Goal: Check status: Check status

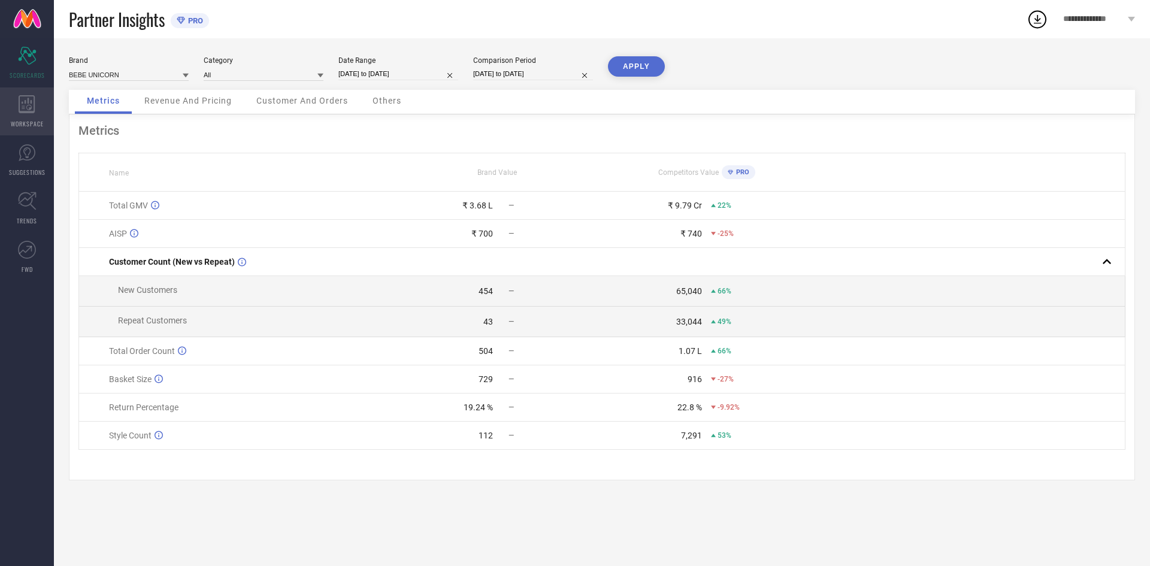
click at [34, 115] on div "WORKSPACE" at bounding box center [27, 111] width 54 height 48
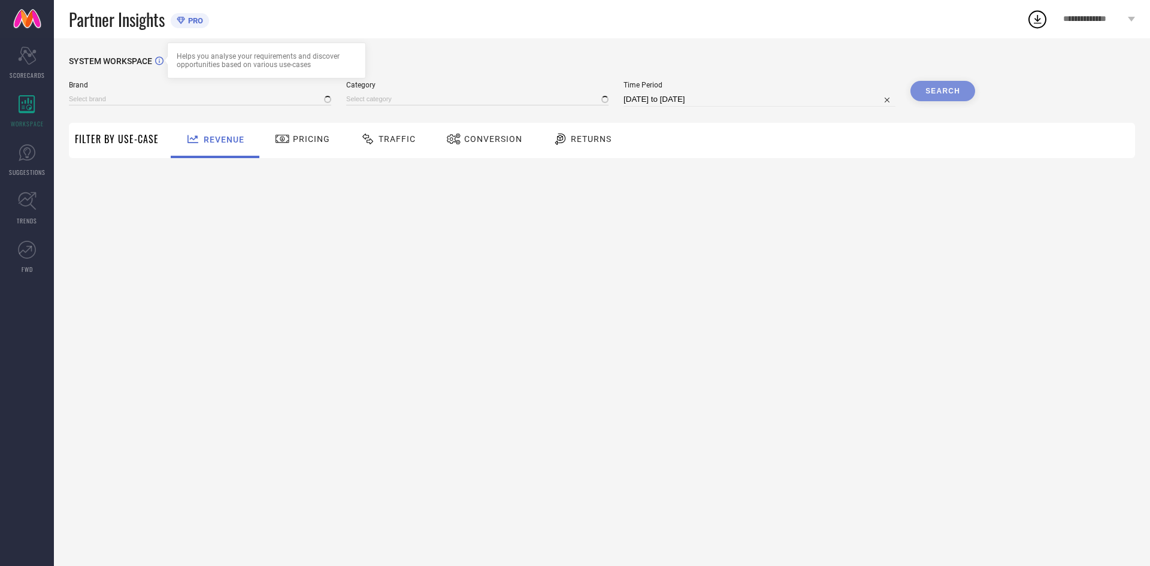
type input "BEBE UNICORN"
type input "All"
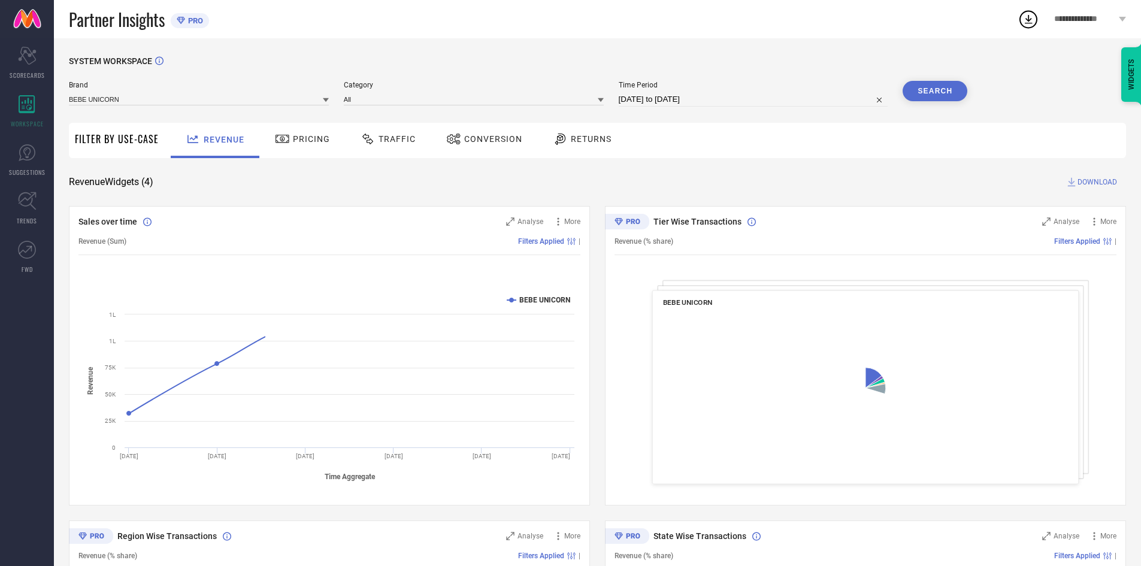
click at [565, 145] on div at bounding box center [562, 139] width 18 height 14
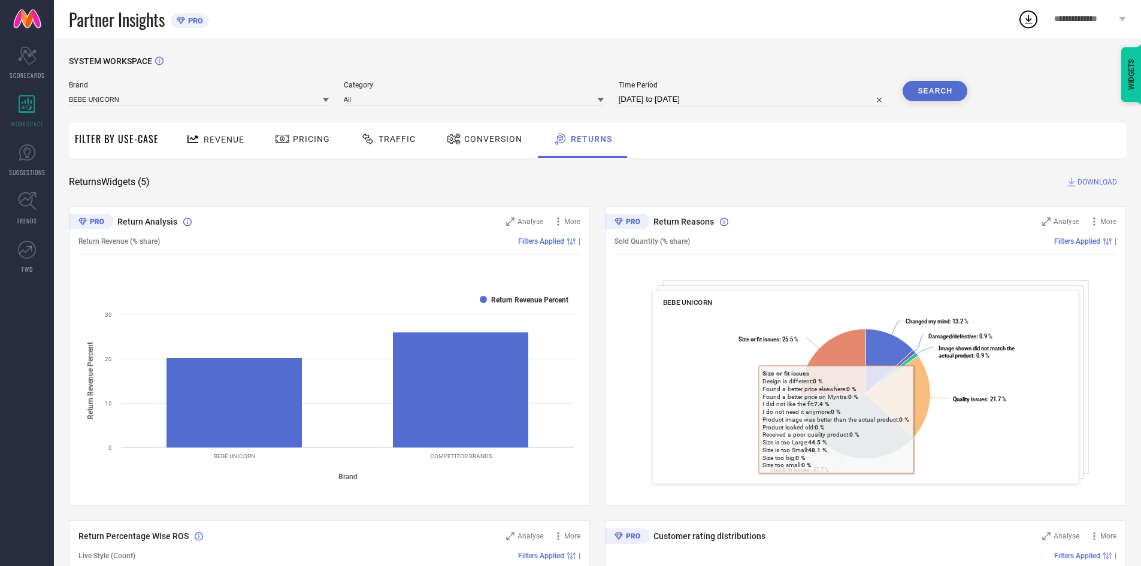
select select "6"
select select "2025"
select select "7"
select select "2025"
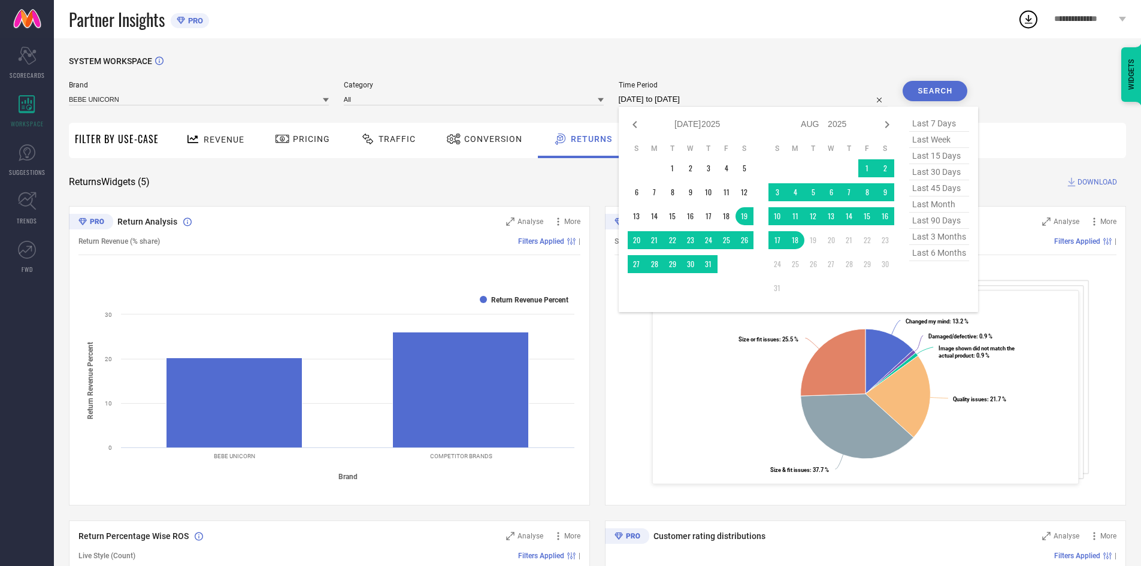
click at [654, 104] on input "[DATE] to [DATE]" at bounding box center [754, 99] width 270 height 14
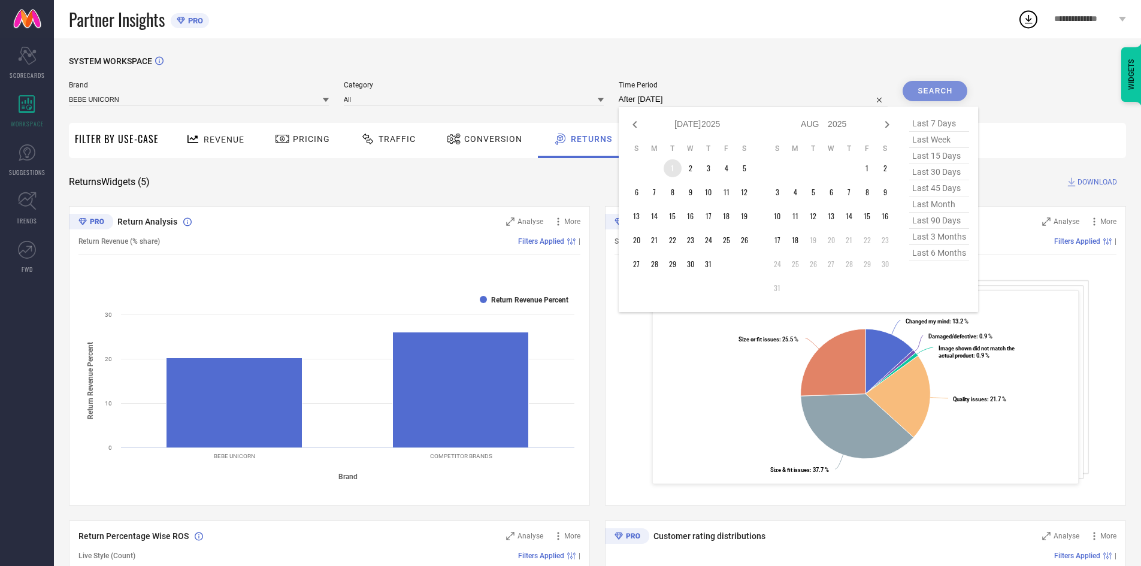
click at [672, 164] on td "1" at bounding box center [673, 168] width 18 height 18
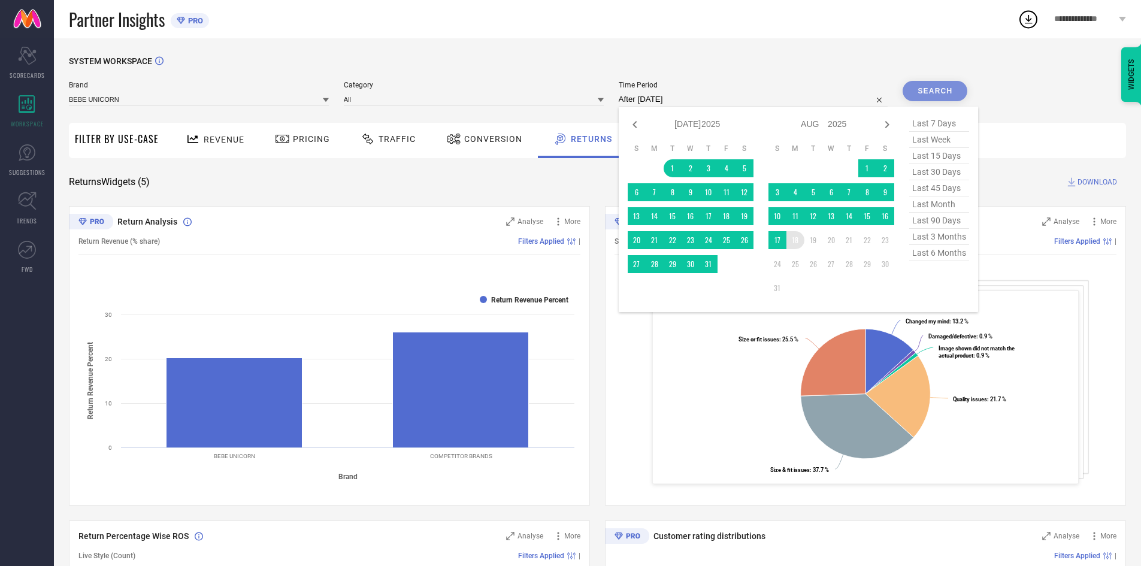
type input "[DATE] to [DATE]"
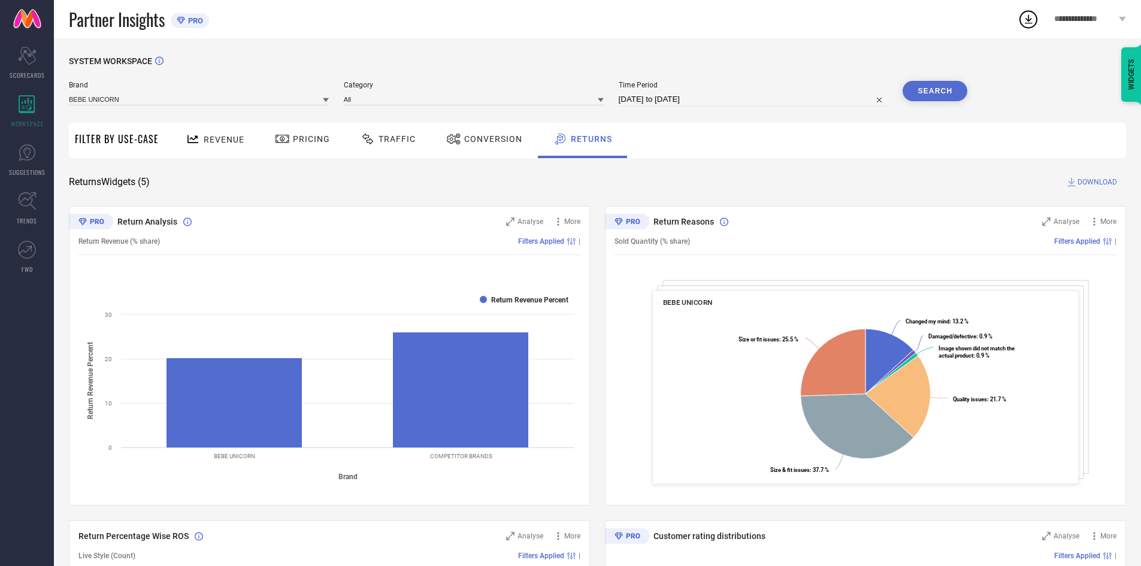
click at [923, 101] on button "Search" at bounding box center [935, 91] width 65 height 20
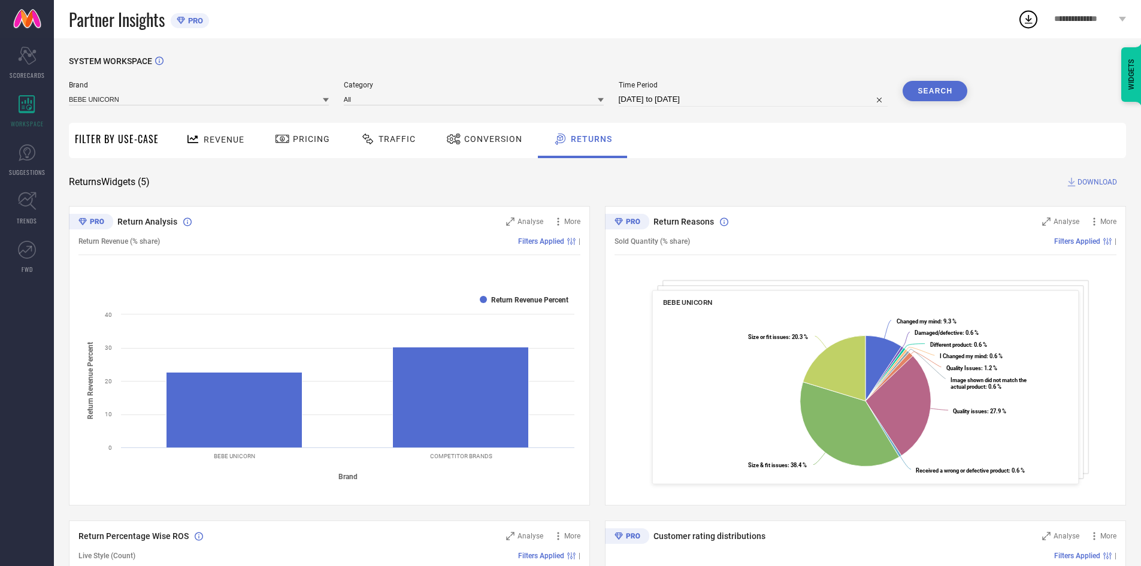
click at [701, 90] on div "Time Period [DATE] to [DATE]" at bounding box center [754, 94] width 270 height 26
click at [676, 101] on input "[DATE] to [DATE]" at bounding box center [754, 99] width 270 height 14
select select "6"
select select "2025"
select select "7"
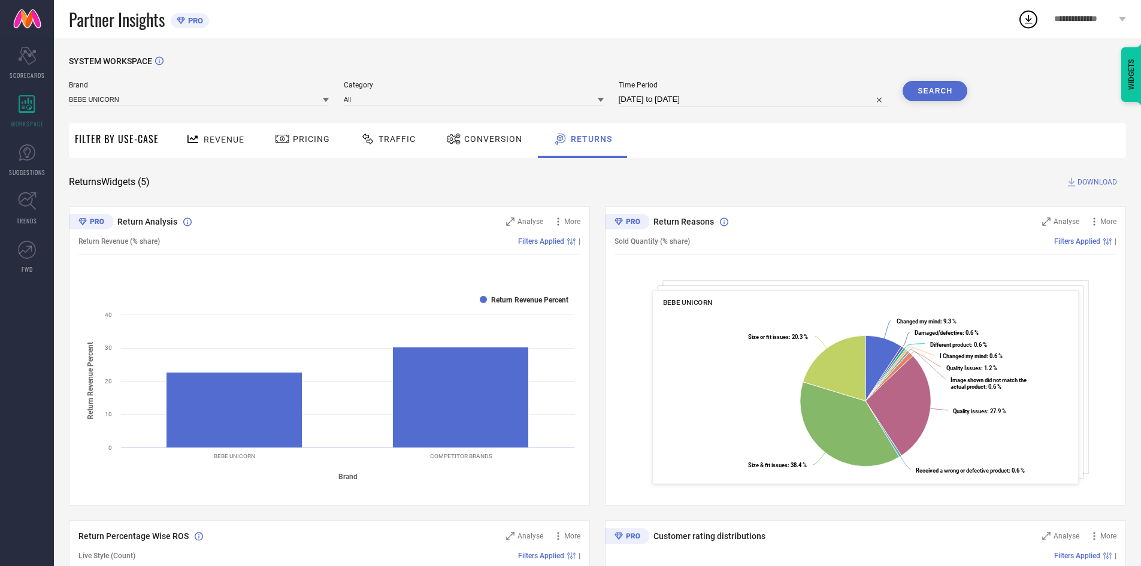
select select "2025"
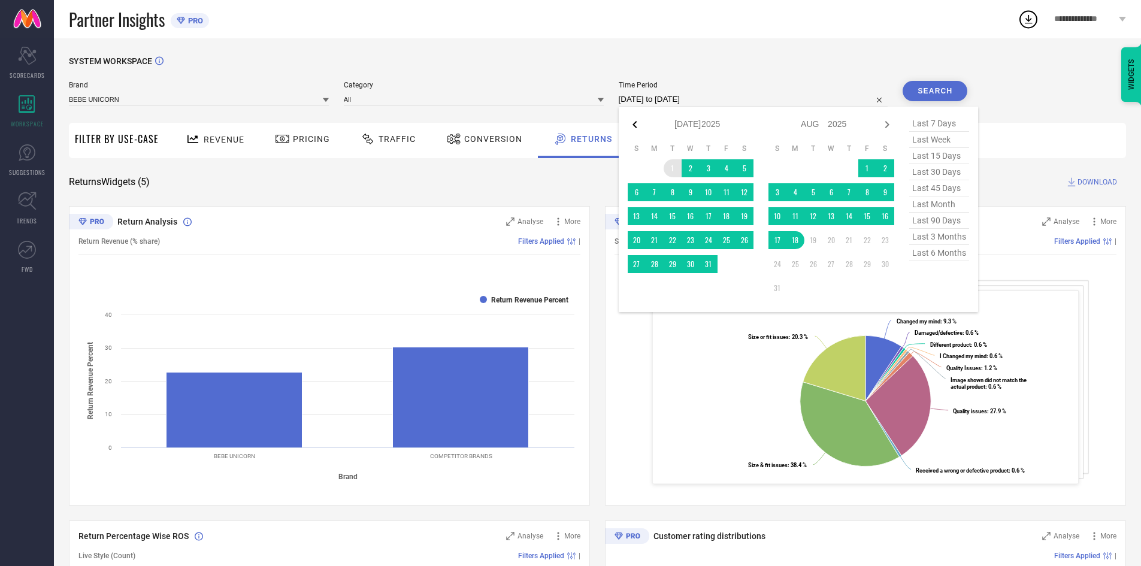
click at [633, 124] on icon at bounding box center [635, 124] width 14 height 14
select select "5"
select select "2025"
select select "6"
select select "2025"
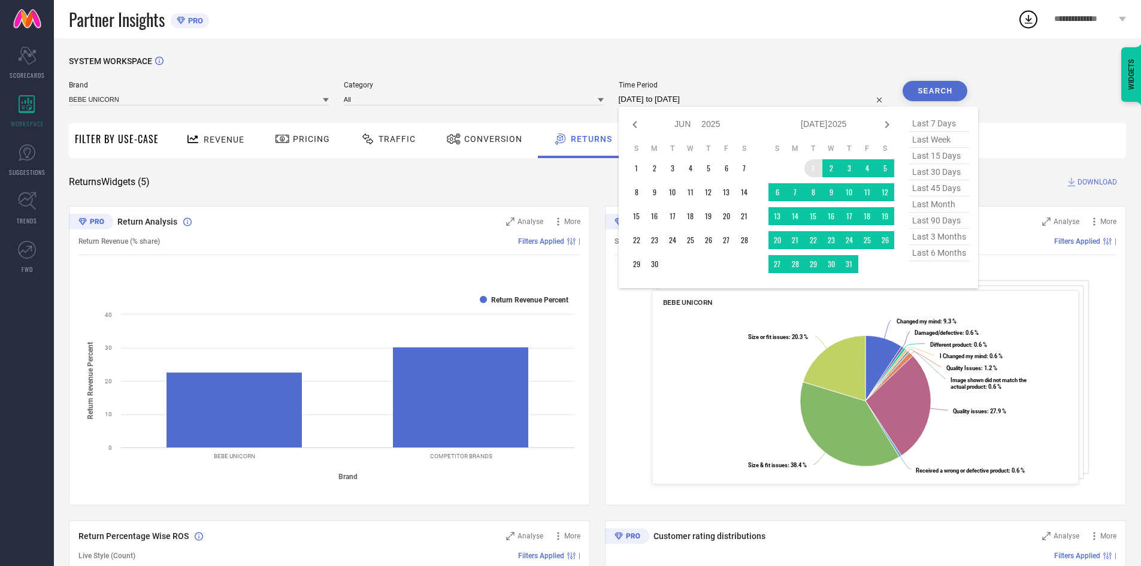
click at [633, 124] on icon at bounding box center [635, 124] width 14 height 14
select select "4"
select select "2025"
select select "5"
select select "2025"
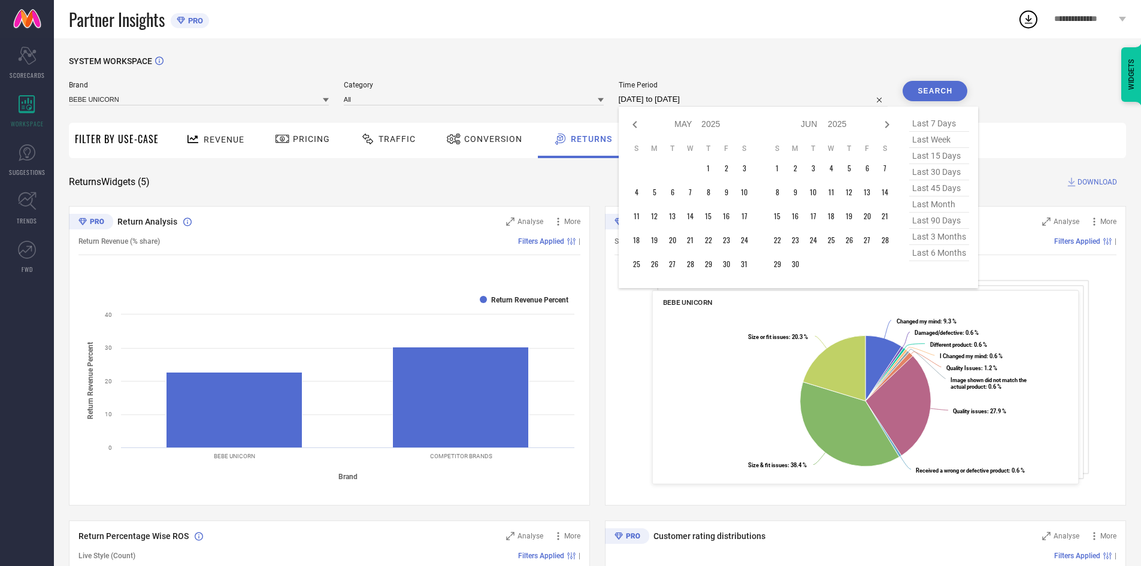
click at [633, 124] on icon at bounding box center [635, 124] width 14 height 14
select select "3"
select select "2025"
select select "4"
select select "2025"
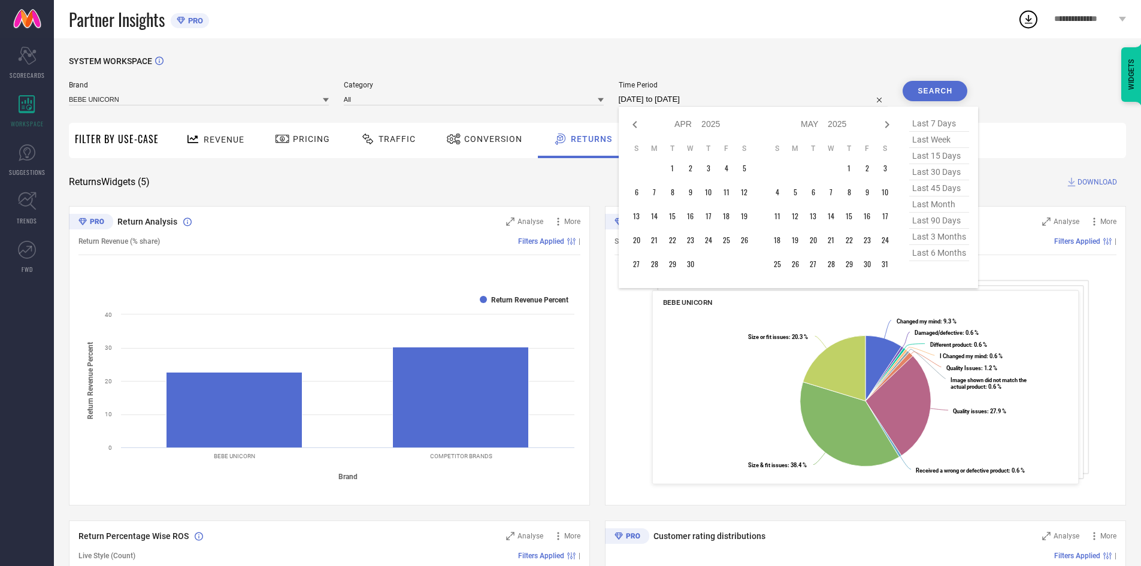
click at [633, 124] on icon at bounding box center [635, 124] width 14 height 14
select select "2"
select select "2025"
select select "3"
select select "2025"
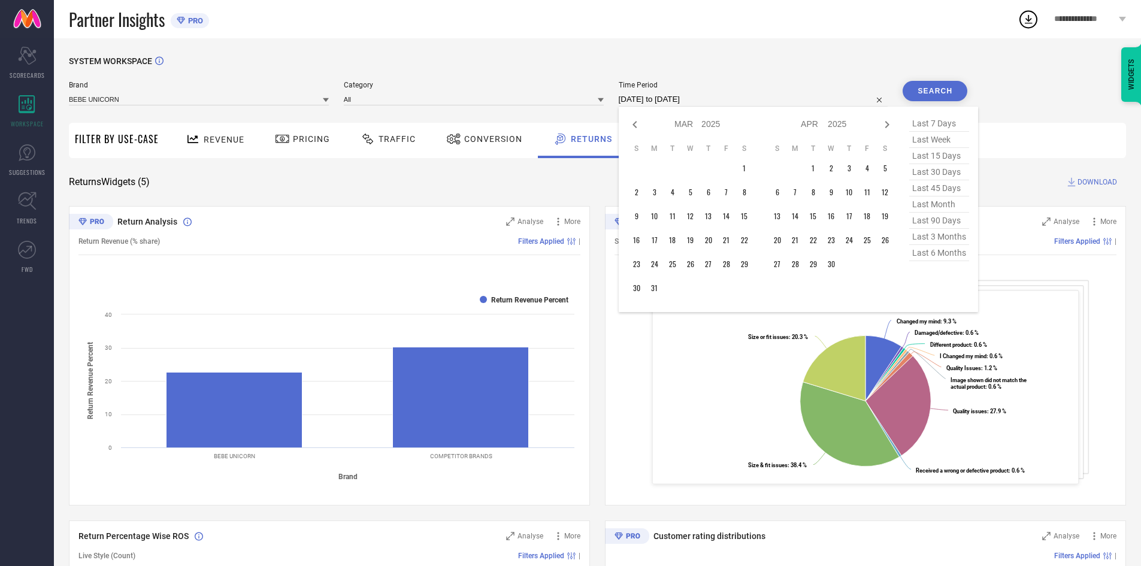
click at [633, 124] on icon at bounding box center [635, 124] width 14 height 14
select select "1"
select select "2025"
select select "2"
select select "2025"
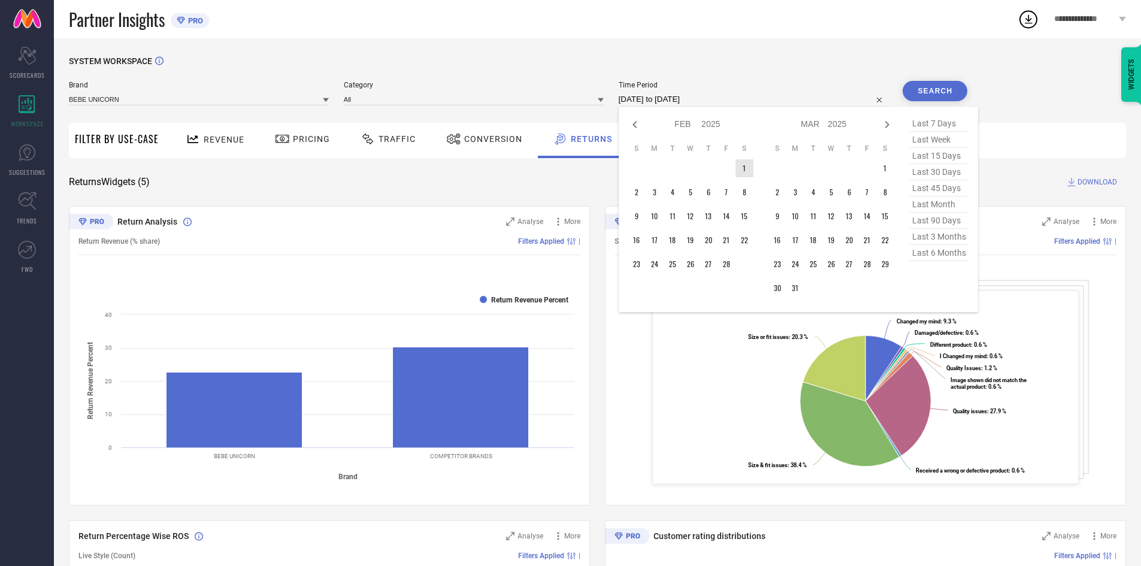
type input "After [DATE]"
click at [744, 170] on td "1" at bounding box center [745, 168] width 18 height 18
click at [890, 122] on icon at bounding box center [887, 124] width 14 height 14
select select "2"
select select "2025"
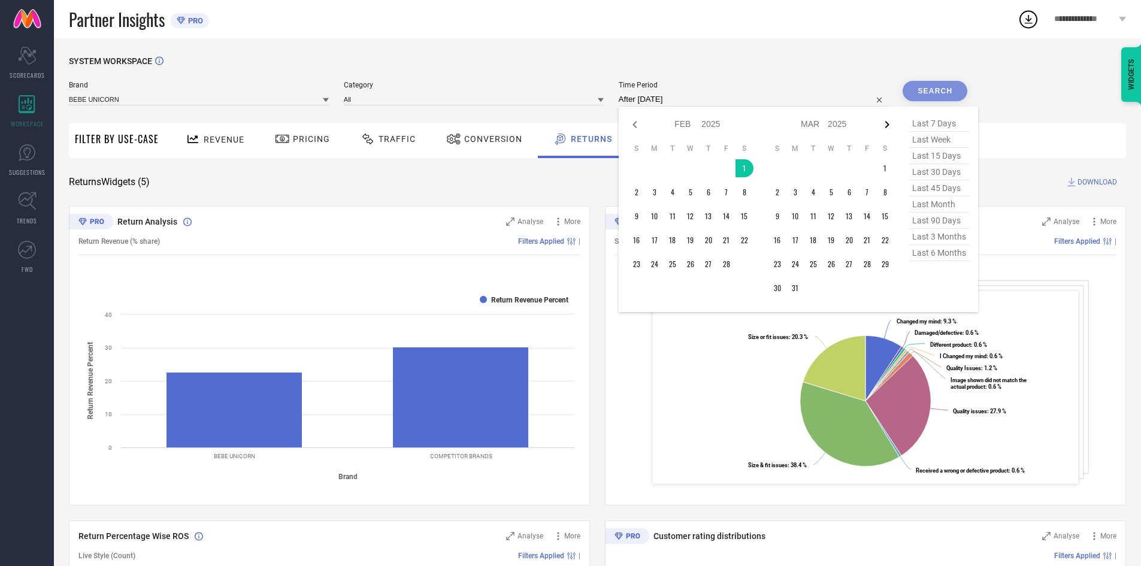
select select "3"
select select "2025"
click at [890, 122] on icon at bounding box center [887, 124] width 14 height 14
select select "3"
select select "2025"
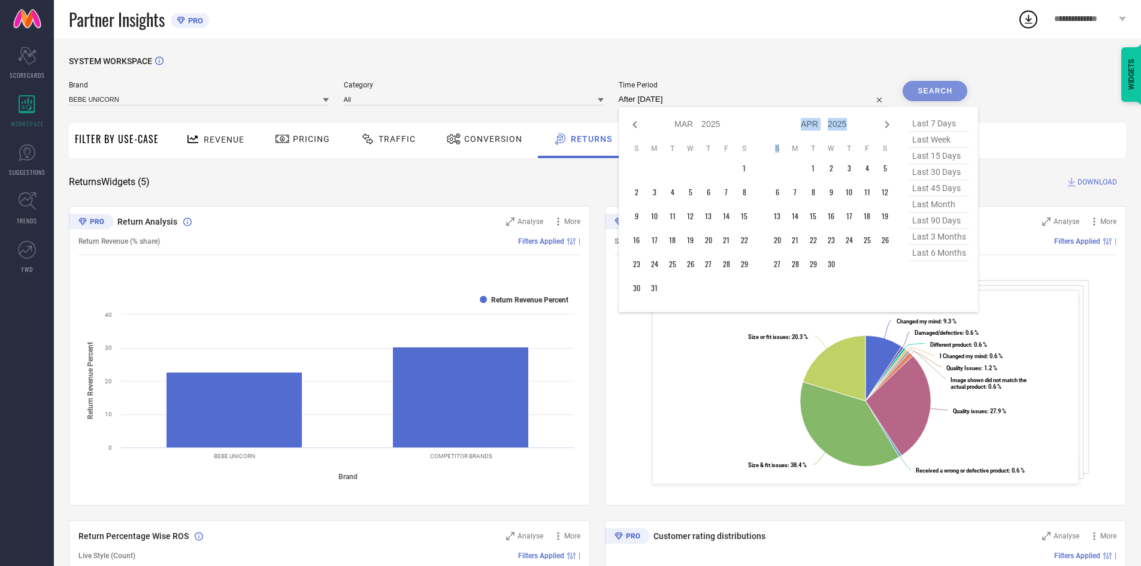
select select "4"
select select "2025"
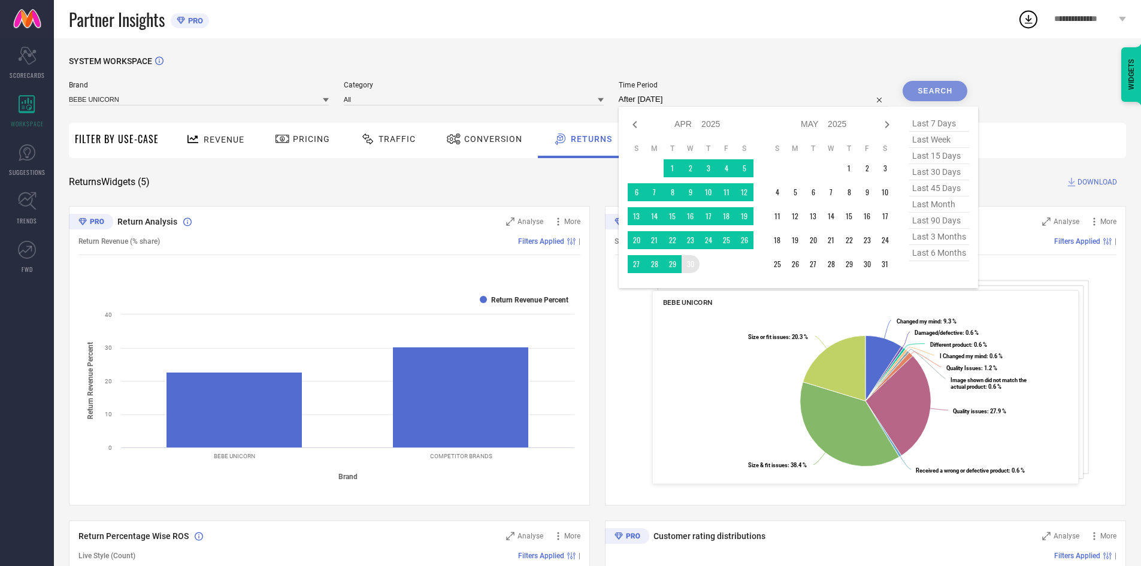
type input "[DATE] to [DATE]"
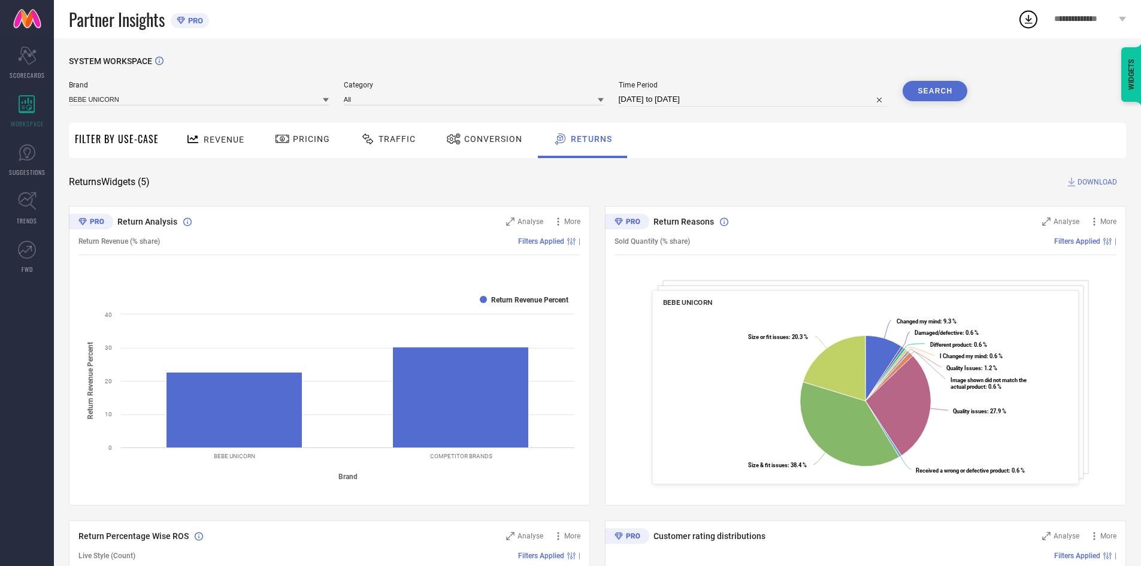
click at [938, 95] on button "Search" at bounding box center [935, 91] width 65 height 20
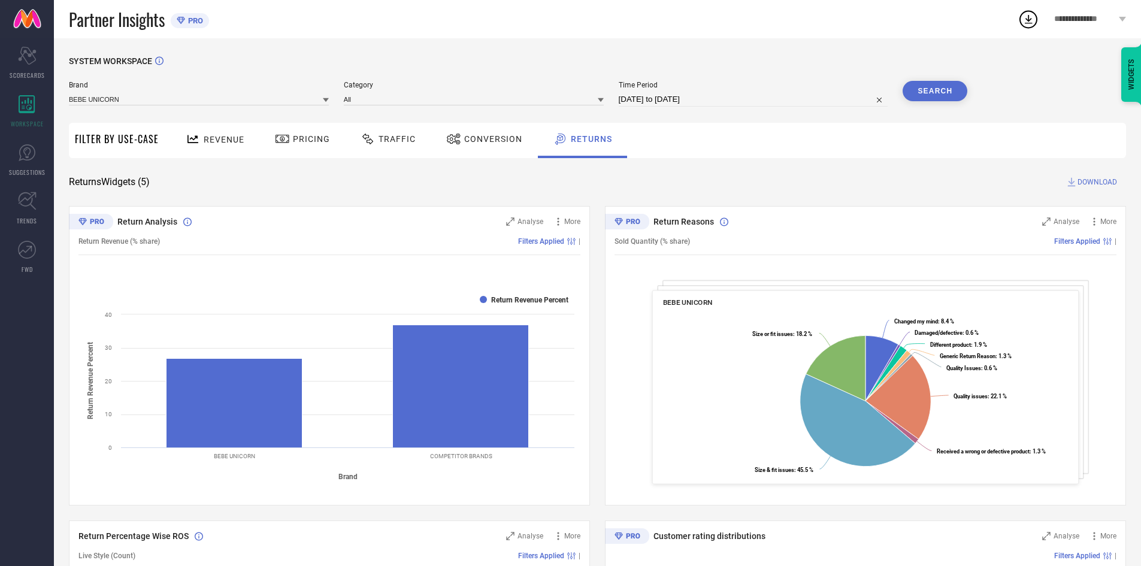
click at [707, 96] on input "[DATE] to [DATE]" at bounding box center [754, 99] width 270 height 14
select select "1"
select select "2025"
select select "2"
select select "2025"
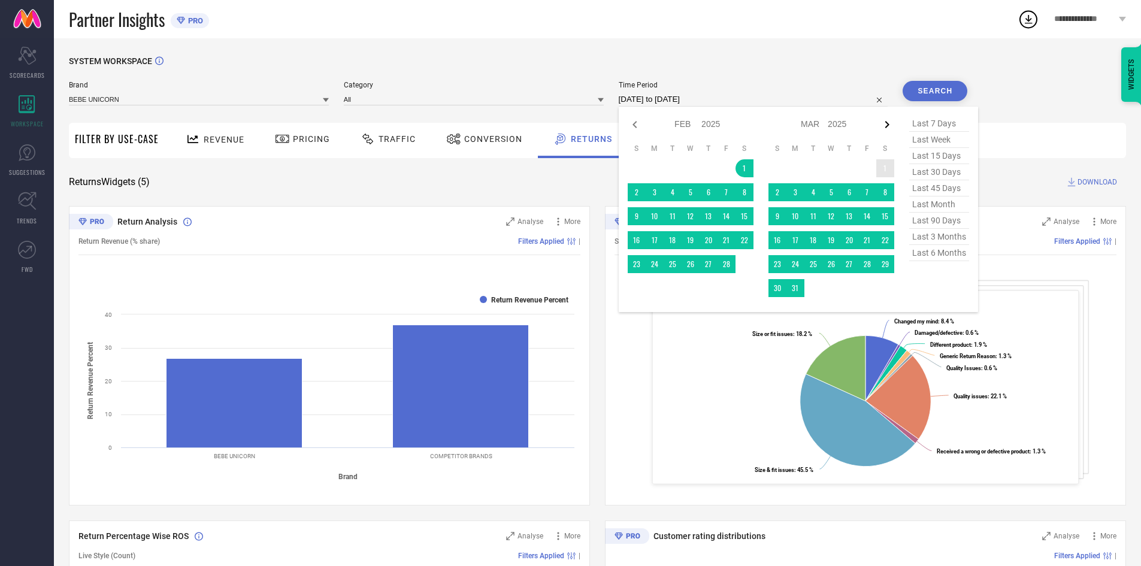
click at [891, 127] on icon at bounding box center [887, 124] width 14 height 14
select select "2"
select select "2025"
select select "3"
select select "2025"
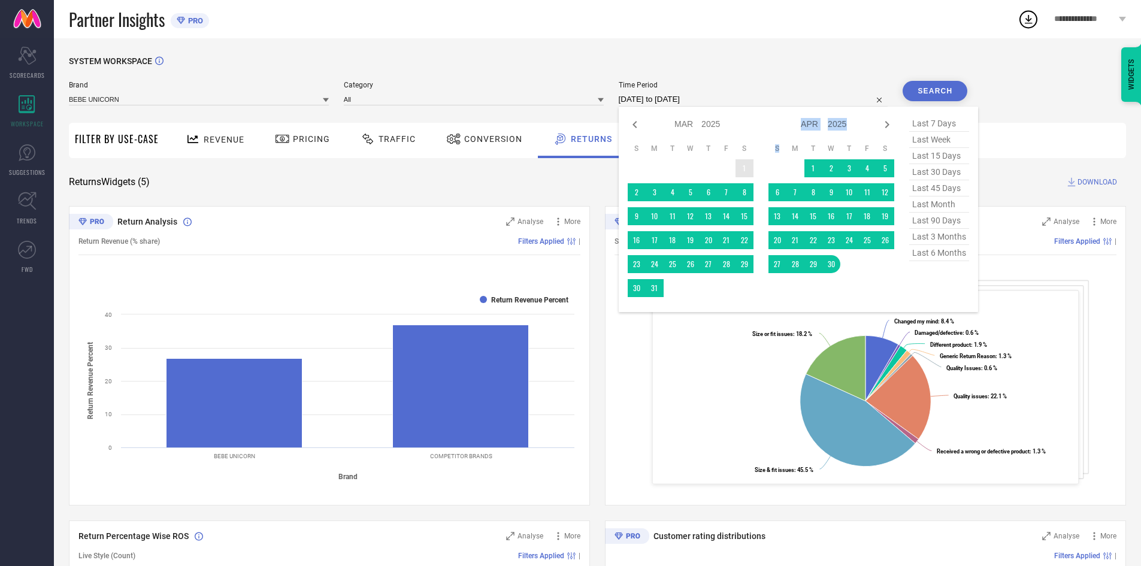
click at [891, 127] on icon at bounding box center [887, 124] width 14 height 14
select select "3"
select select "2025"
select select "4"
select select "2025"
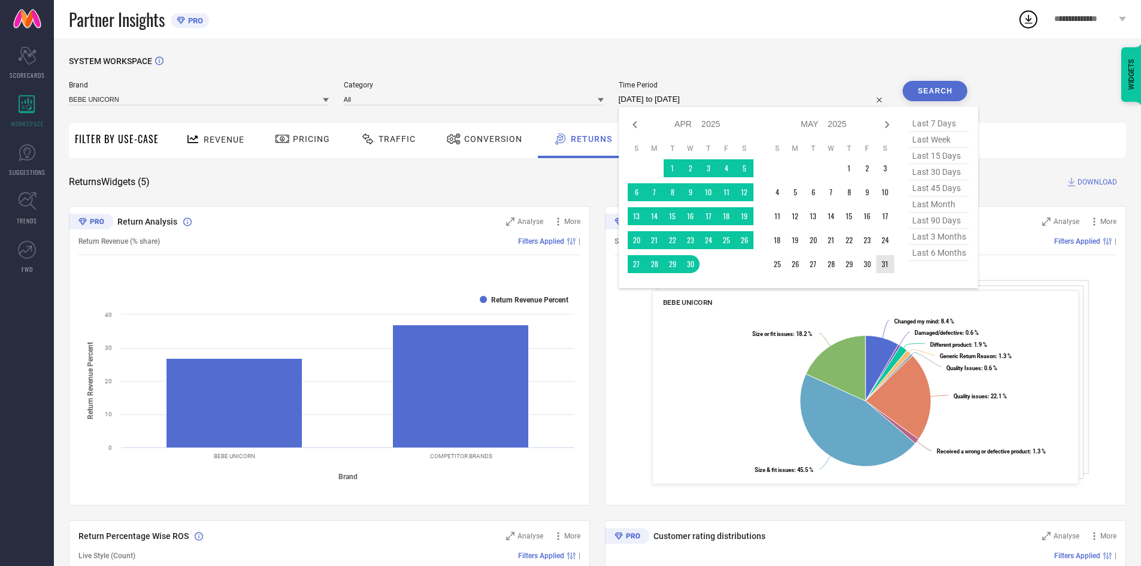
type input "After [DATE]"
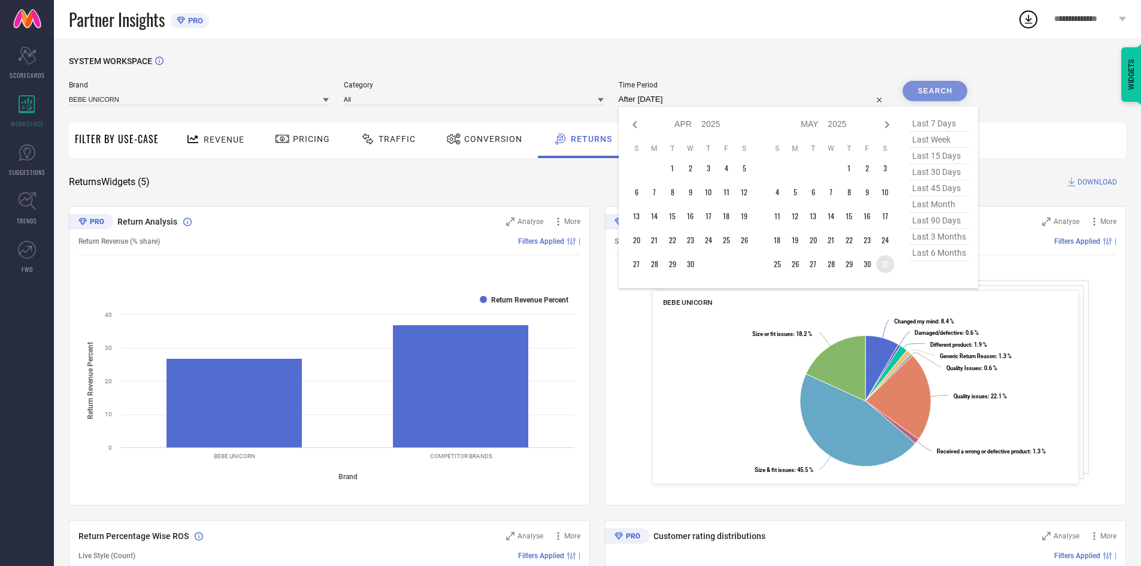
click at [887, 265] on td "31" at bounding box center [885, 264] width 18 height 18
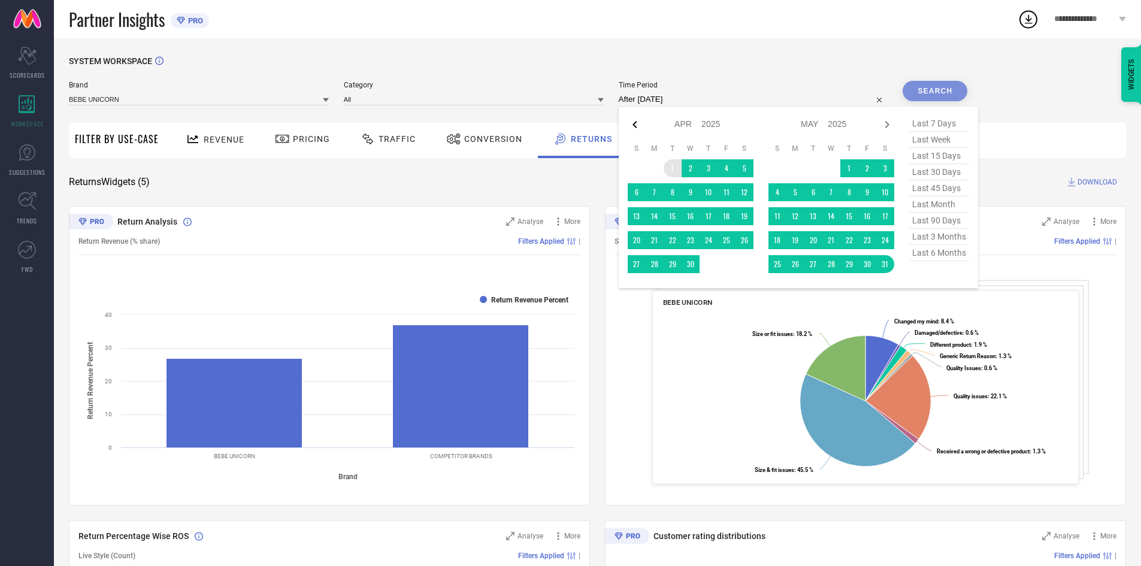
click at [632, 122] on icon at bounding box center [635, 124] width 14 height 14
select select "2"
select select "2025"
select select "3"
select select "2025"
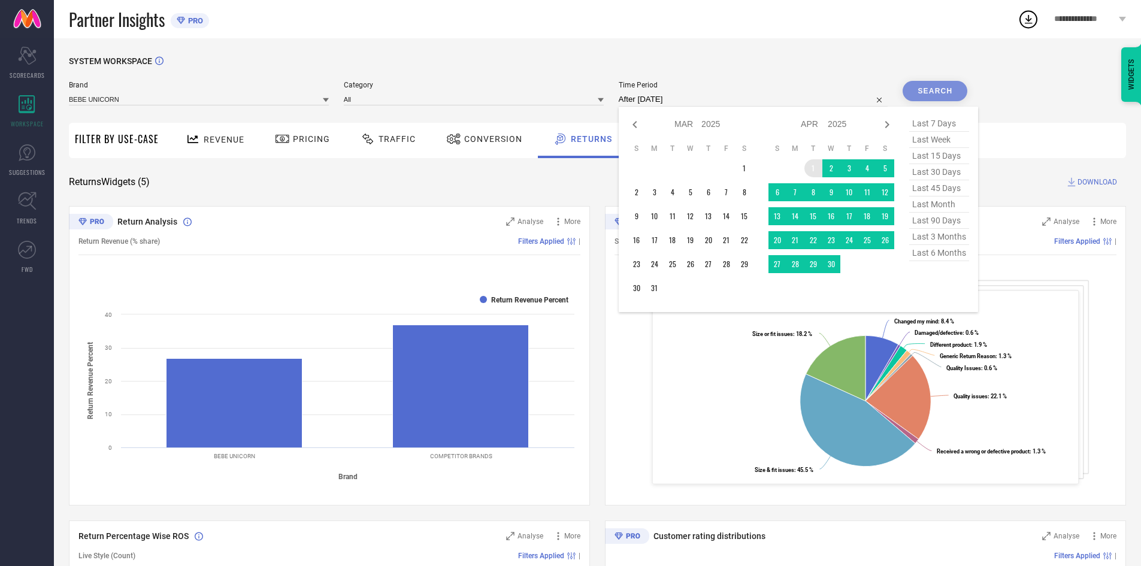
click at [632, 122] on icon at bounding box center [635, 124] width 14 height 14
select select "1"
select select "2025"
select select "2"
select select "2025"
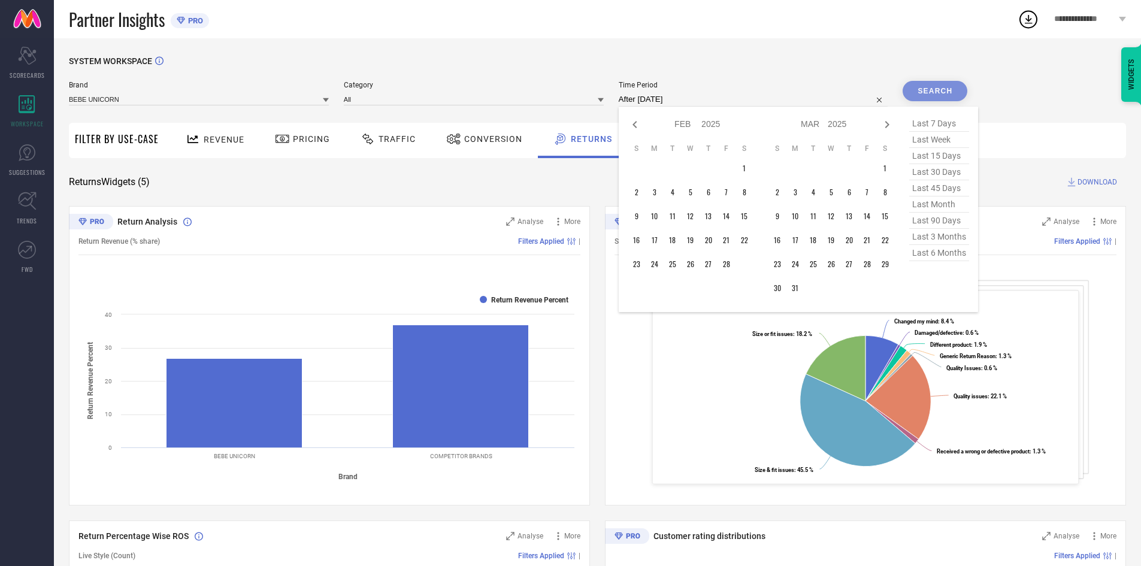
click at [632, 122] on icon at bounding box center [635, 124] width 14 height 14
select select "2025"
select select "1"
select select "2025"
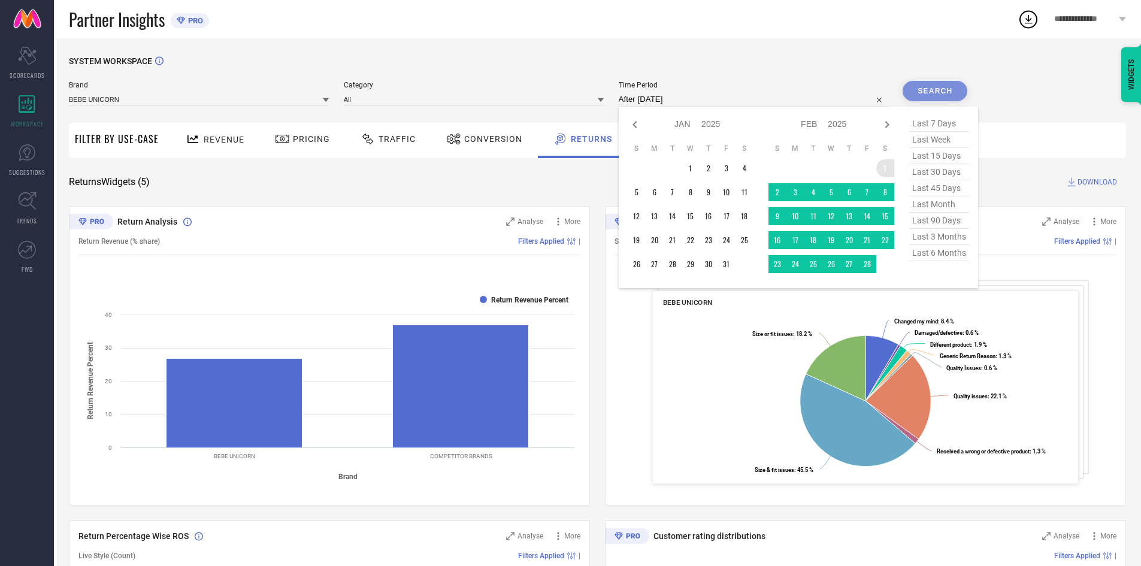
type input "[DATE] to [DATE]"
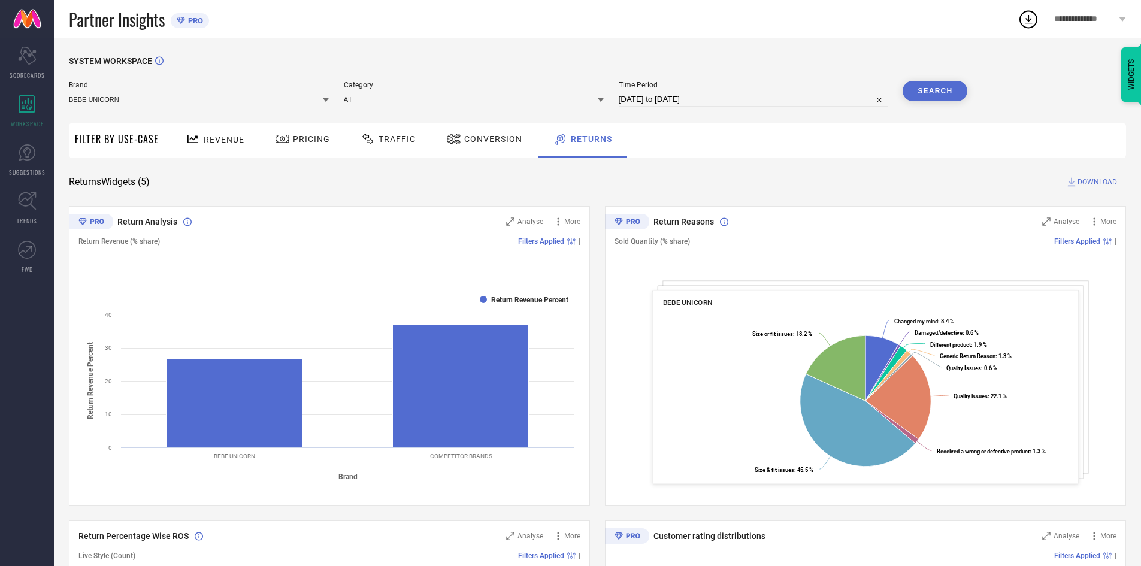
click at [952, 94] on button "Search" at bounding box center [935, 91] width 65 height 20
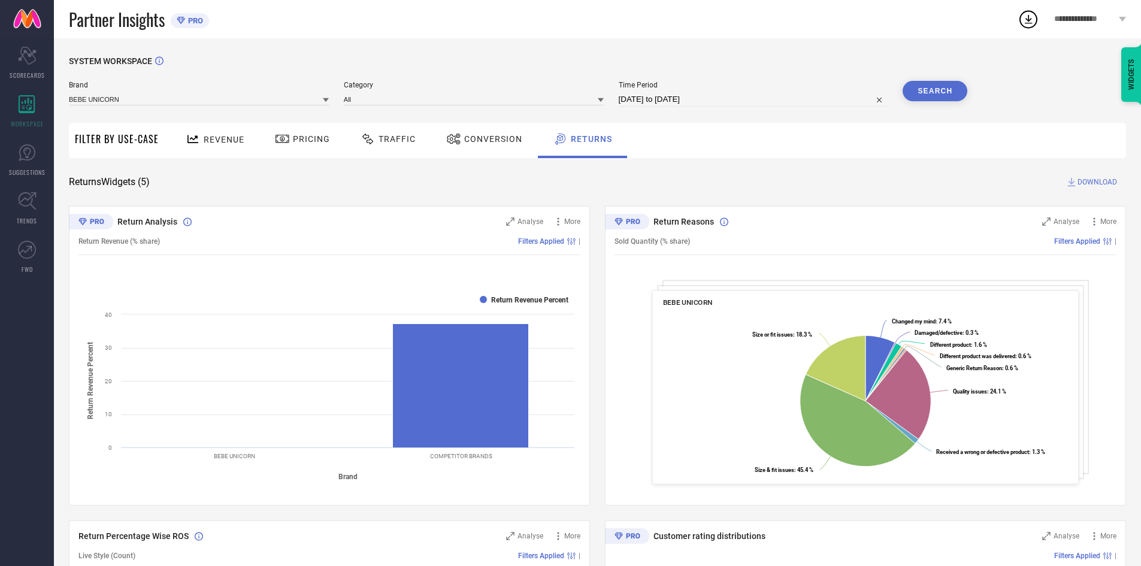
click at [840, 97] on input "[DATE] to [DATE]" at bounding box center [754, 99] width 270 height 14
select select "1"
select select "2025"
select select "2"
select select "2025"
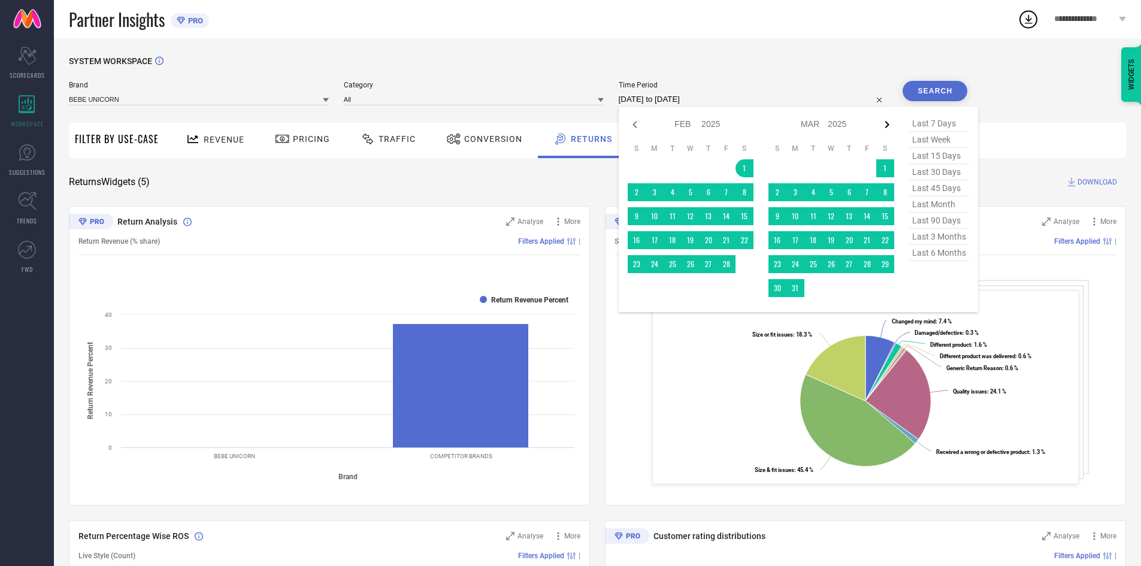
click at [887, 119] on icon at bounding box center [887, 124] width 14 height 14
select select "3"
select select "2025"
select select "4"
select select "2025"
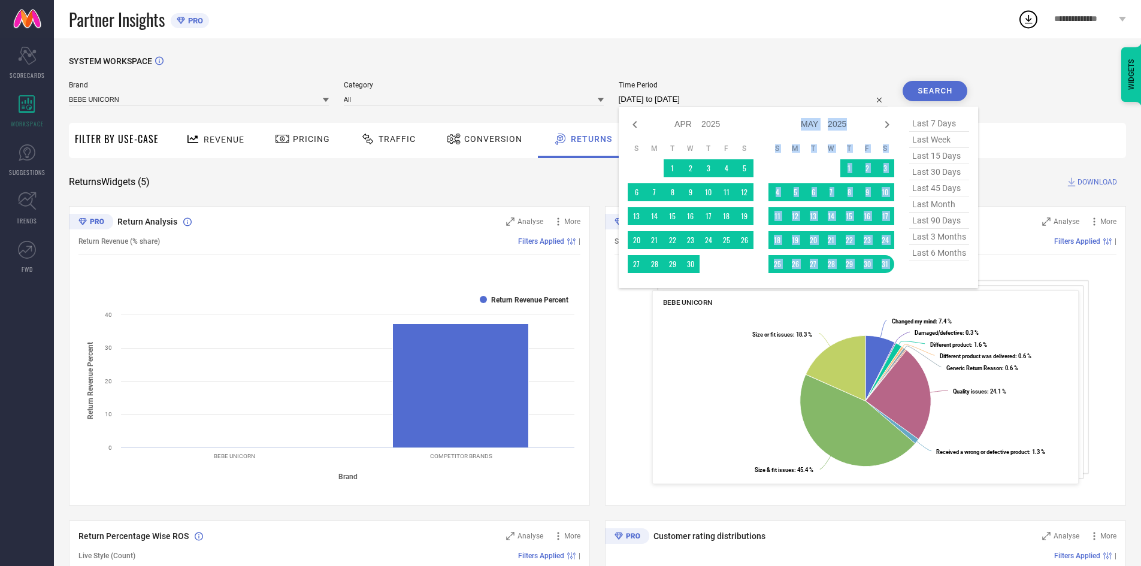
click at [887, 119] on icon at bounding box center [887, 124] width 14 height 14
select select "4"
select select "2025"
select select "5"
select select "2025"
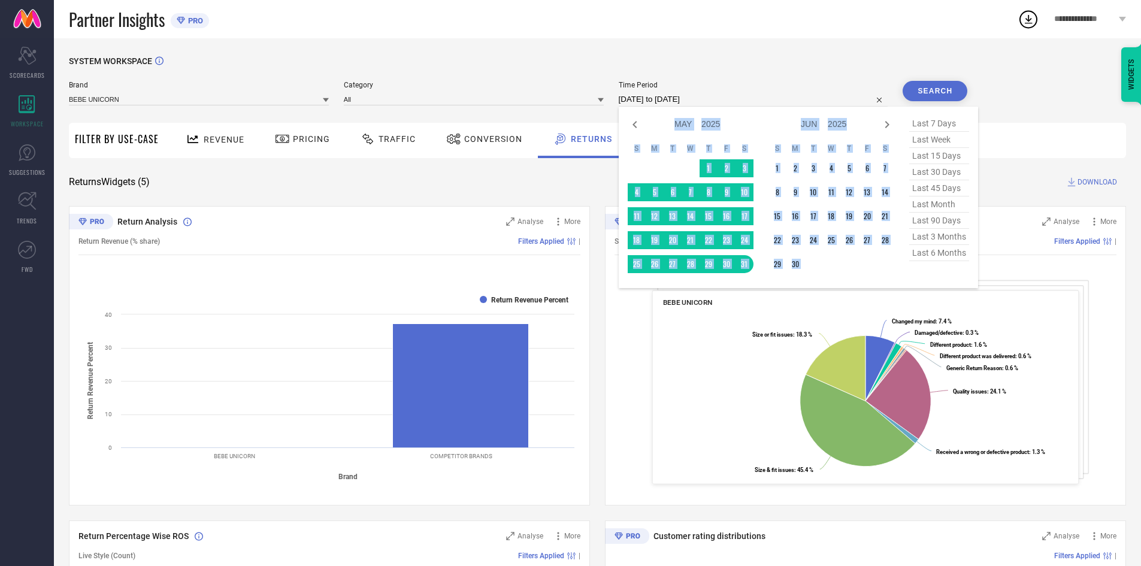
click at [870, 127] on div "Jan Feb Mar Apr May Jun [DATE] Aug Sep Oct Nov [DATE] 2016 2017 2018 2019 2020 …" at bounding box center [824, 124] width 111 height 17
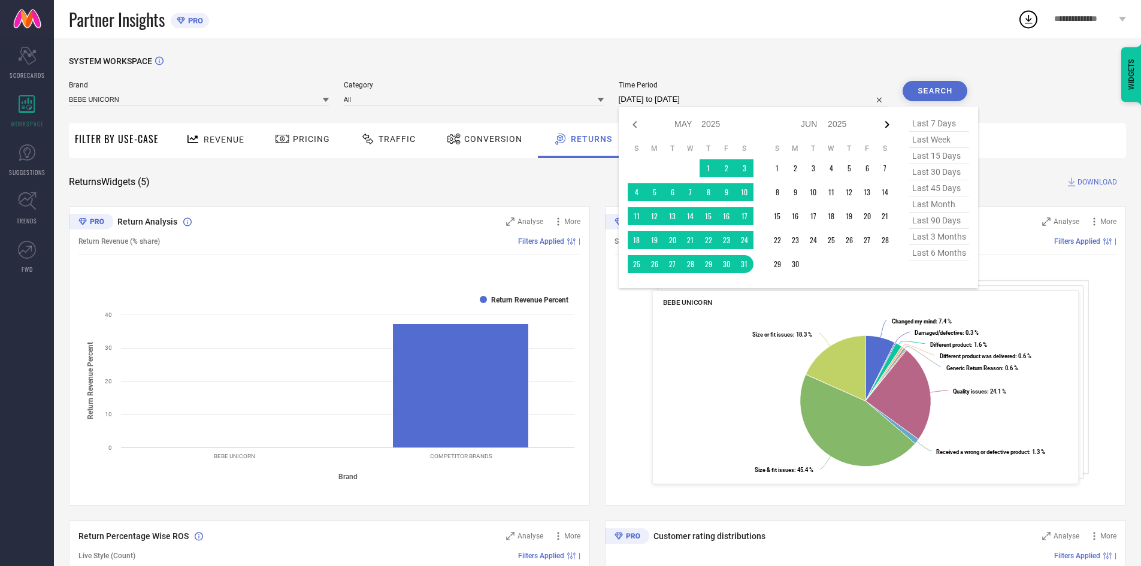
click at [890, 127] on icon at bounding box center [887, 124] width 14 height 14
select select "5"
select select "2025"
select select "6"
select select "2025"
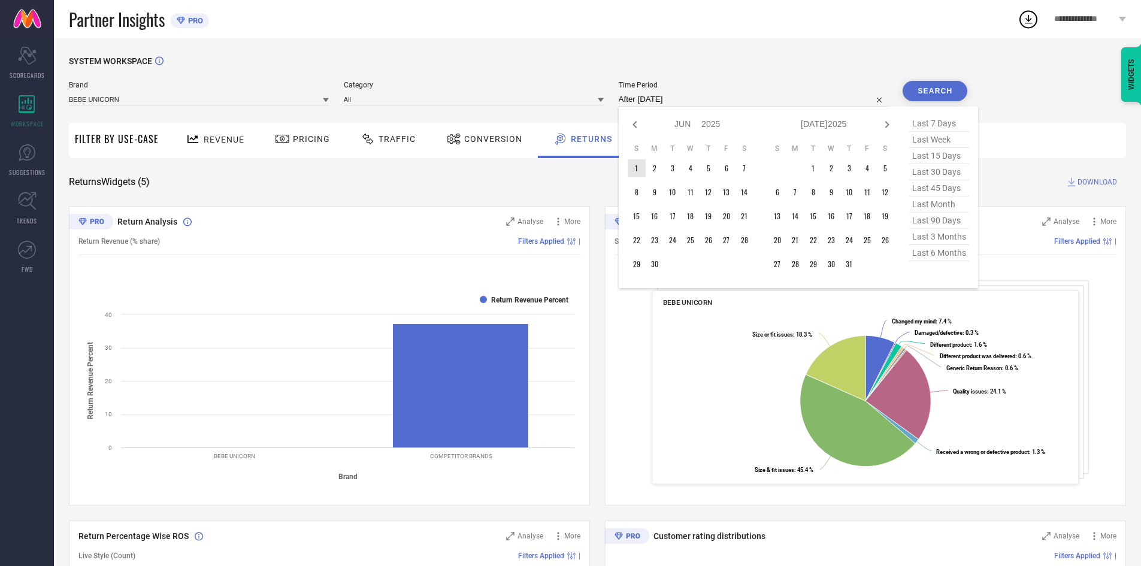
click at [639, 165] on td "1" at bounding box center [637, 168] width 18 height 18
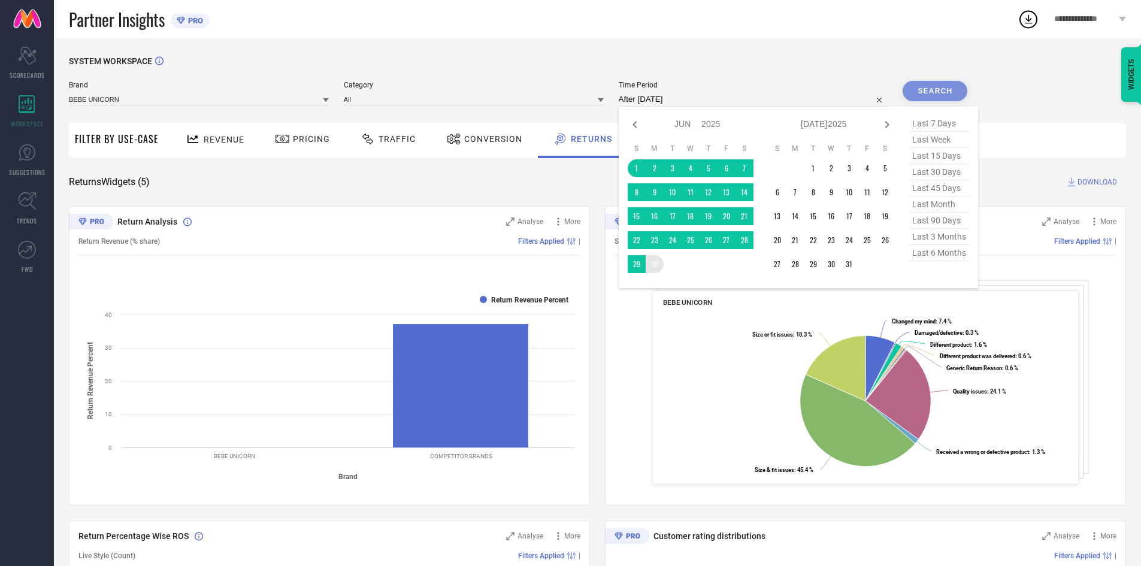
type input "[DATE] to [DATE]"
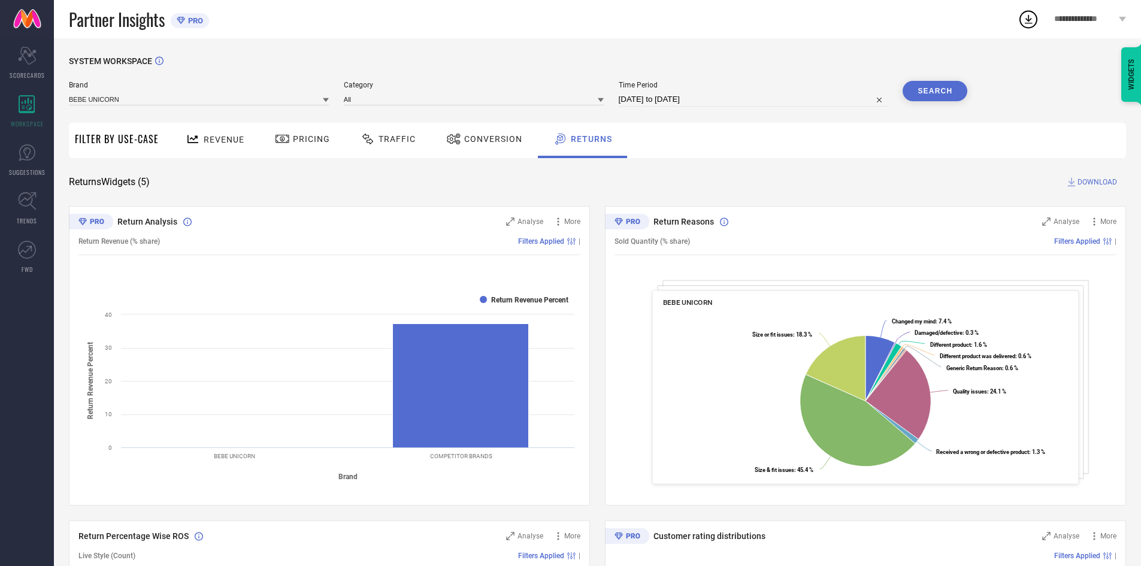
click at [944, 89] on button "Search" at bounding box center [935, 91] width 65 height 20
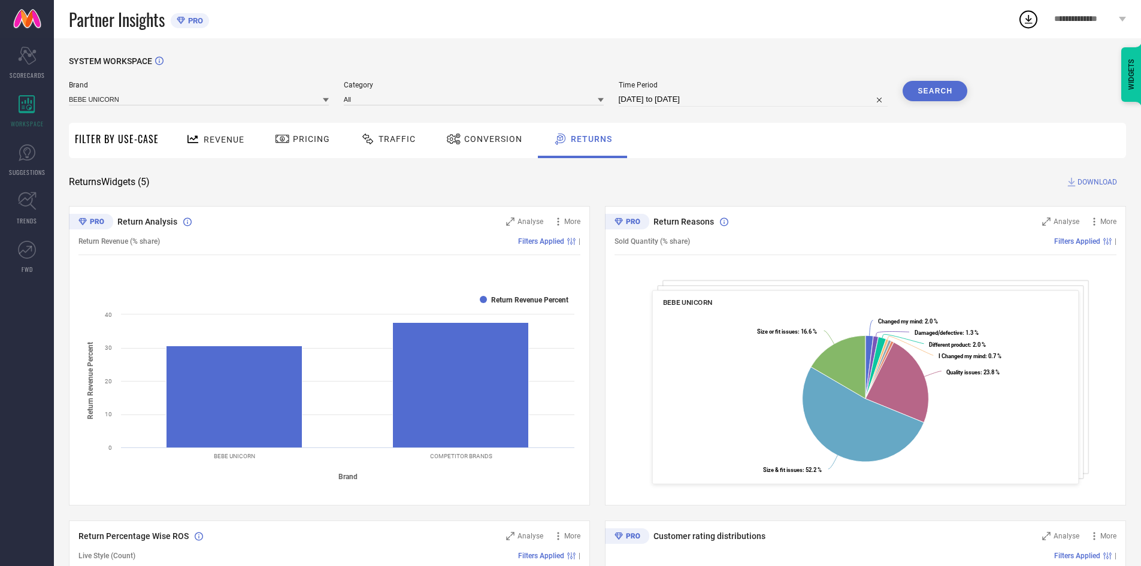
select select "5"
select select "2025"
select select "6"
select select "2025"
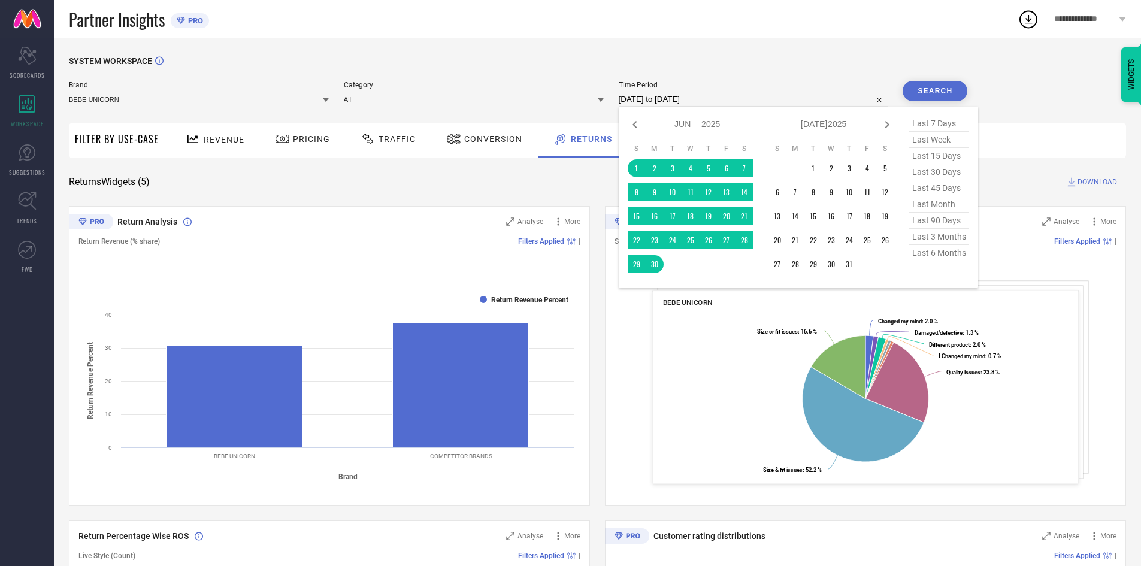
click at [846, 98] on input "[DATE] to [DATE]" at bounding box center [754, 99] width 270 height 14
click at [816, 166] on td "1" at bounding box center [813, 168] width 18 height 18
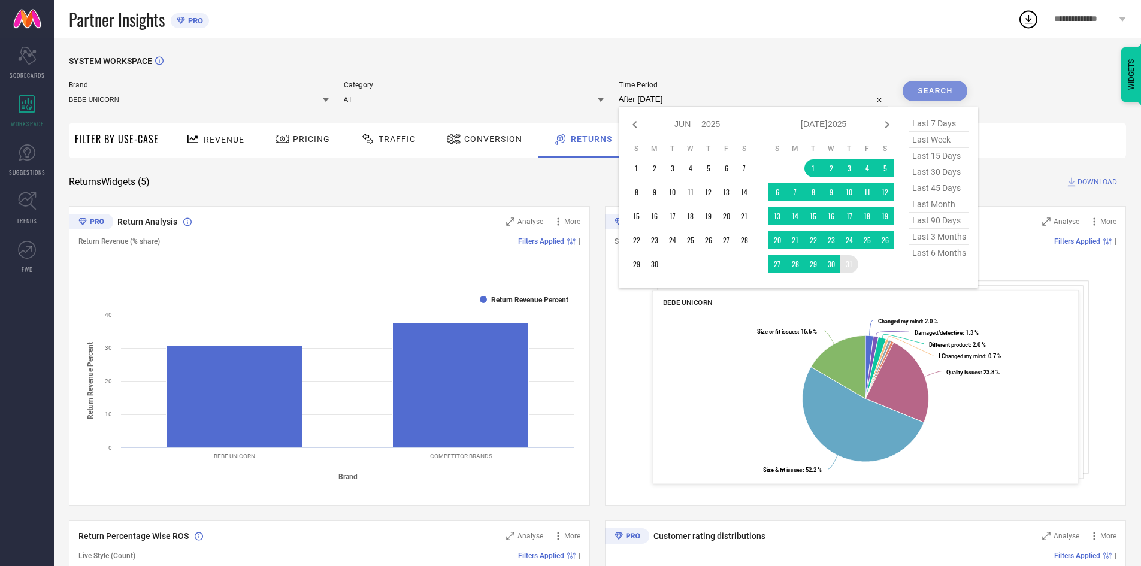
type input "[DATE] to [DATE]"
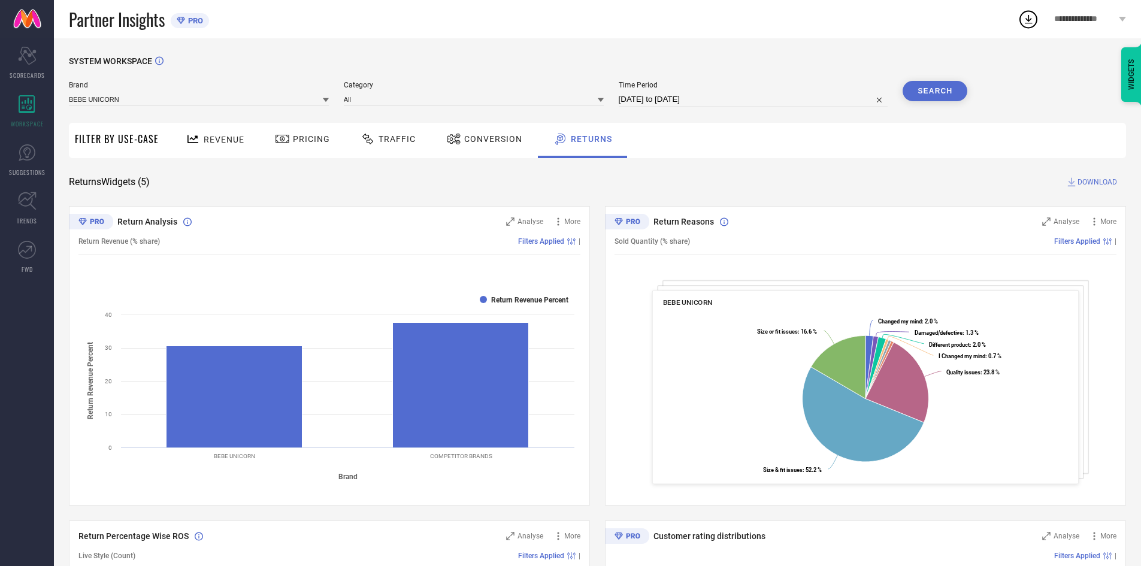
click at [940, 94] on button "Search" at bounding box center [935, 91] width 65 height 20
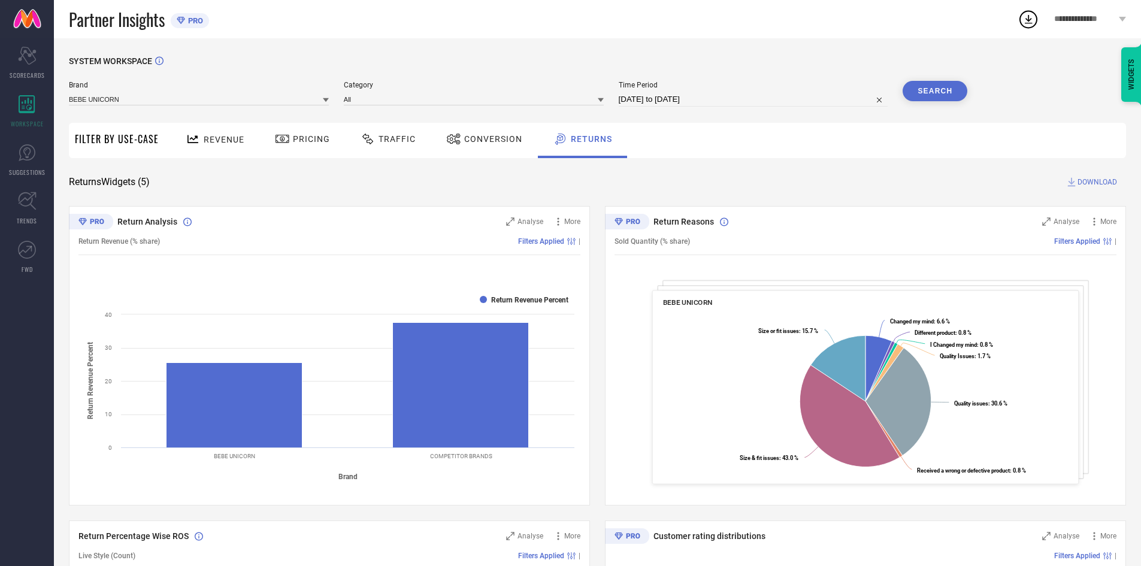
click at [788, 92] on div "Time Period [DATE] to [DATE]" at bounding box center [754, 94] width 270 height 26
click at [687, 97] on input "[DATE] to [DATE]" at bounding box center [754, 99] width 270 height 14
select select "6"
select select "2025"
select select "7"
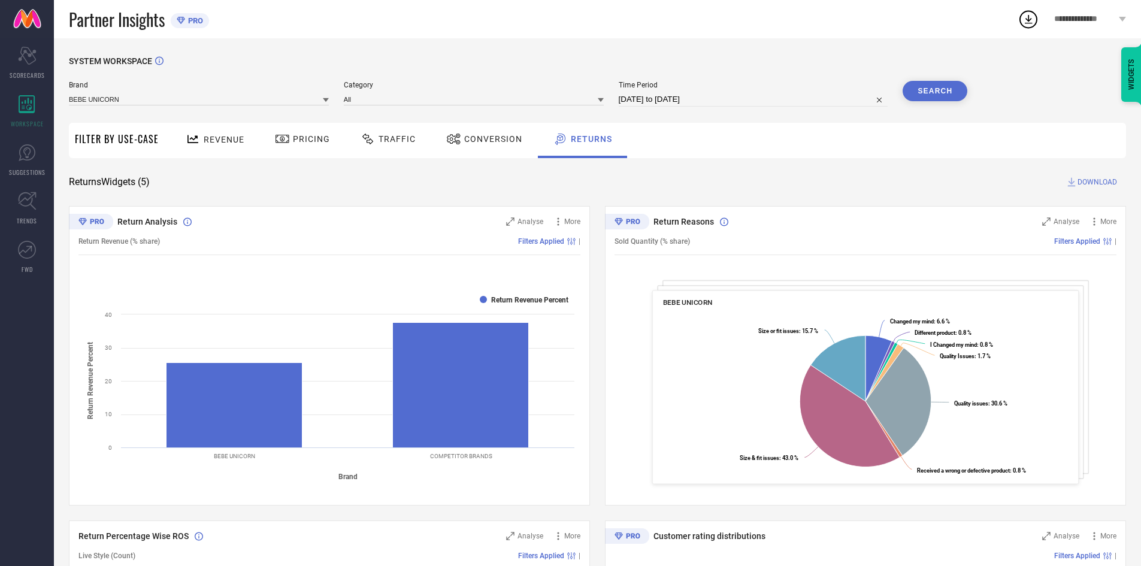
select select "2025"
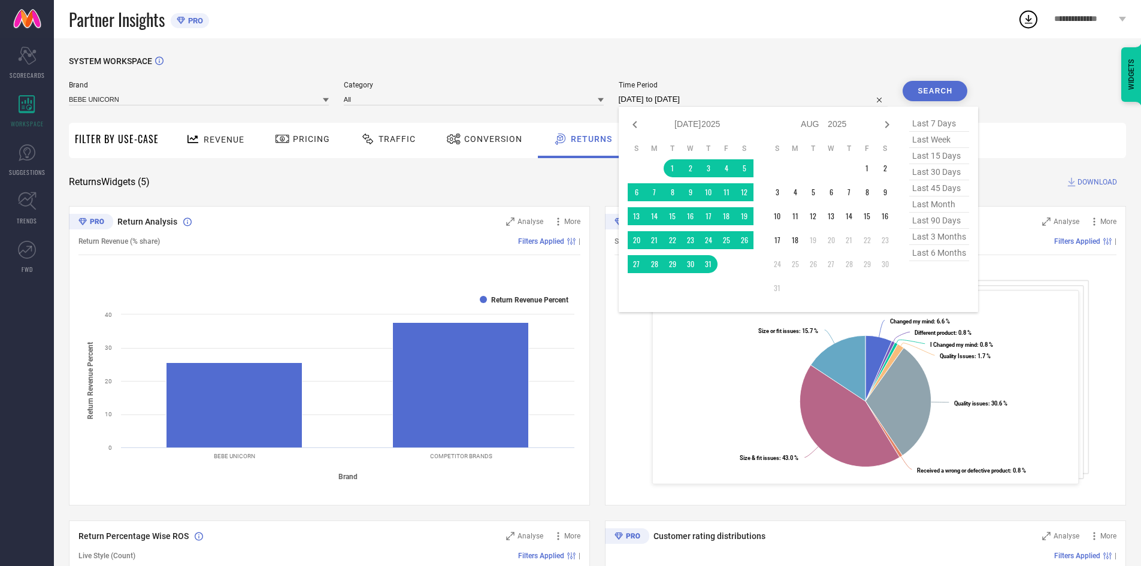
click at [952, 26] on div "Partner Insights PRO" at bounding box center [543, 19] width 949 height 38
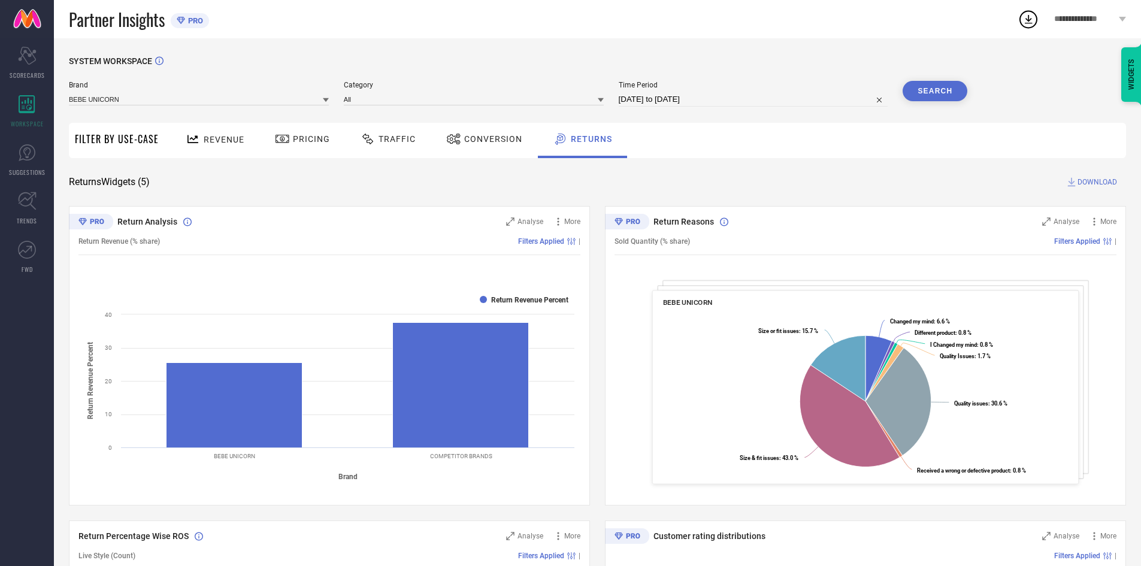
click at [713, 105] on input "[DATE] to [DATE]" at bounding box center [754, 99] width 270 height 14
select select "6"
select select "2025"
select select "7"
select select "2025"
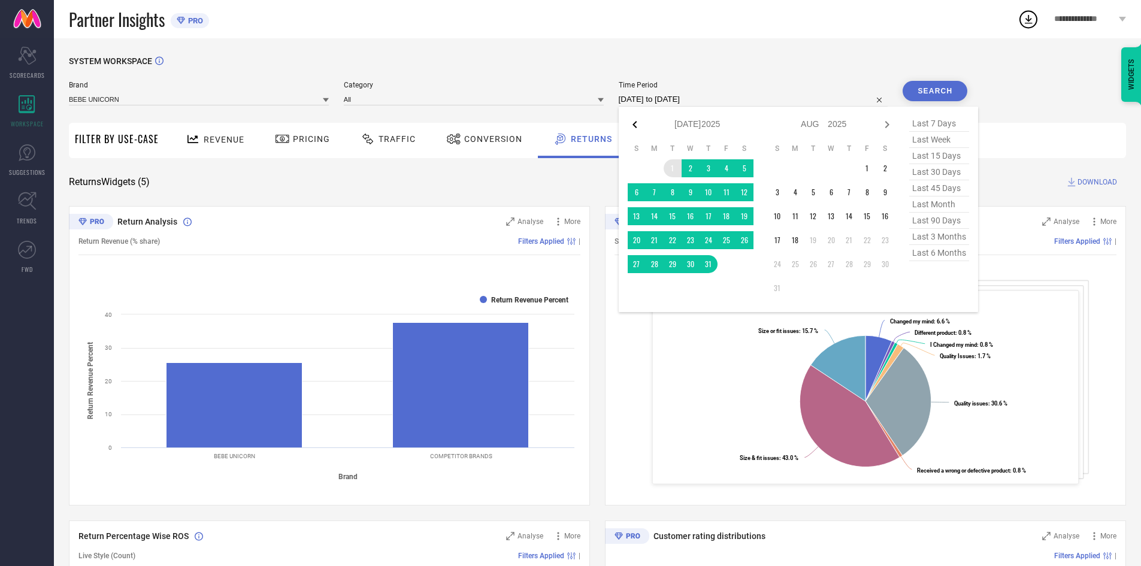
click at [639, 119] on icon at bounding box center [635, 124] width 14 height 14
select select "5"
select select "2025"
select select "6"
select select "2025"
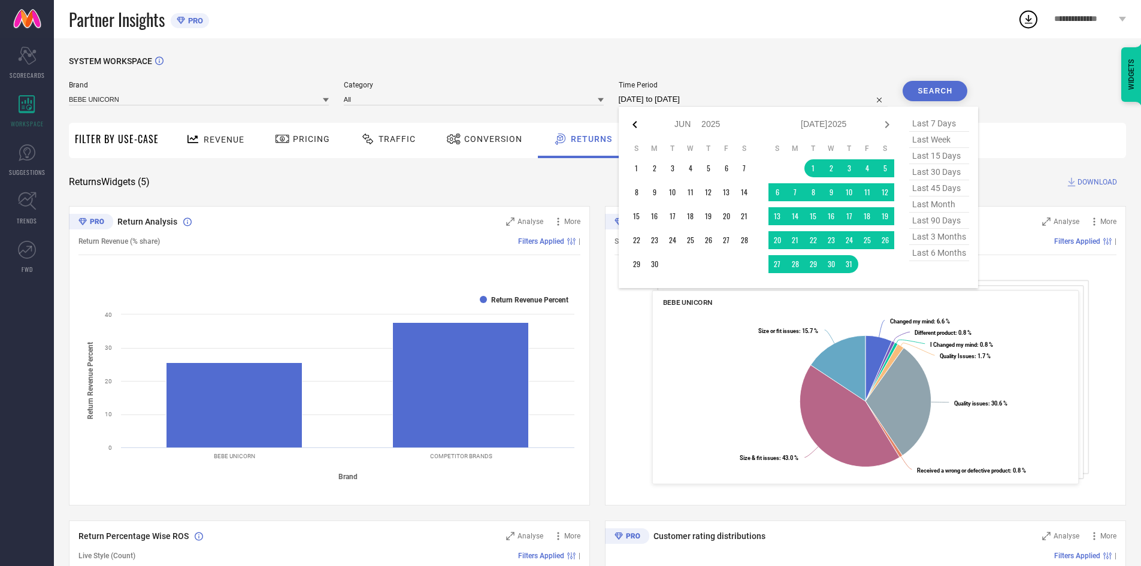
click at [639, 117] on icon at bounding box center [635, 124] width 14 height 14
select select "4"
select select "2025"
select select "5"
select select "2025"
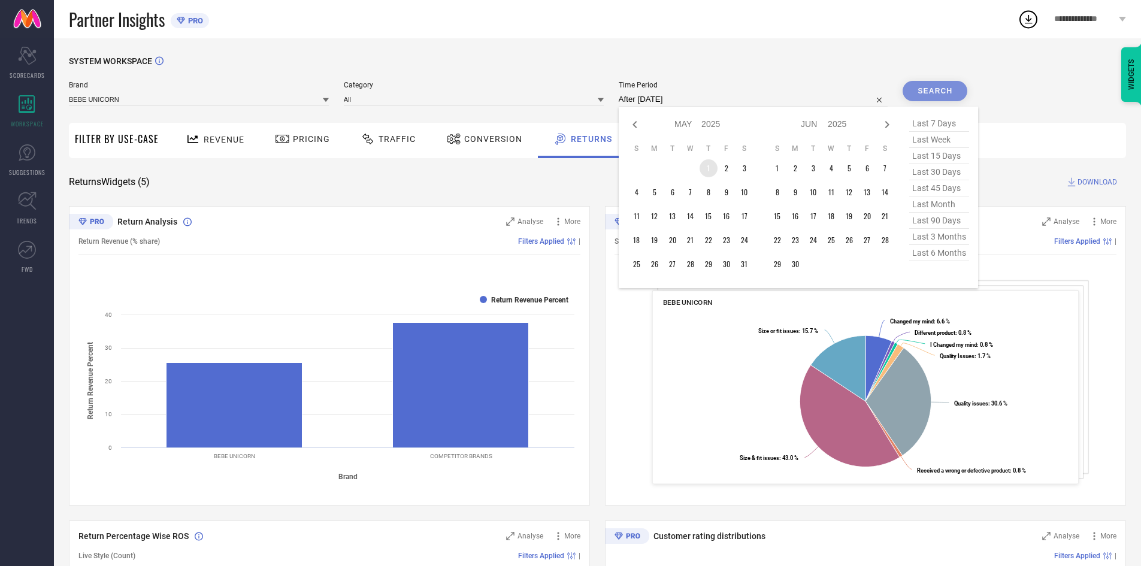
click at [712, 167] on td "1" at bounding box center [709, 168] width 18 height 18
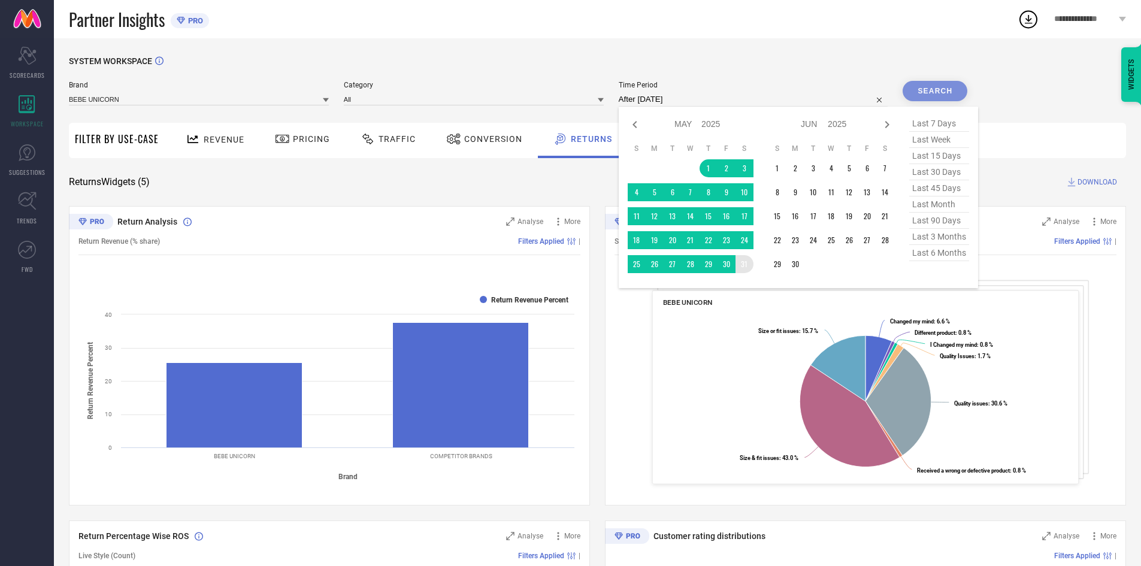
type input "[DATE] to [DATE]"
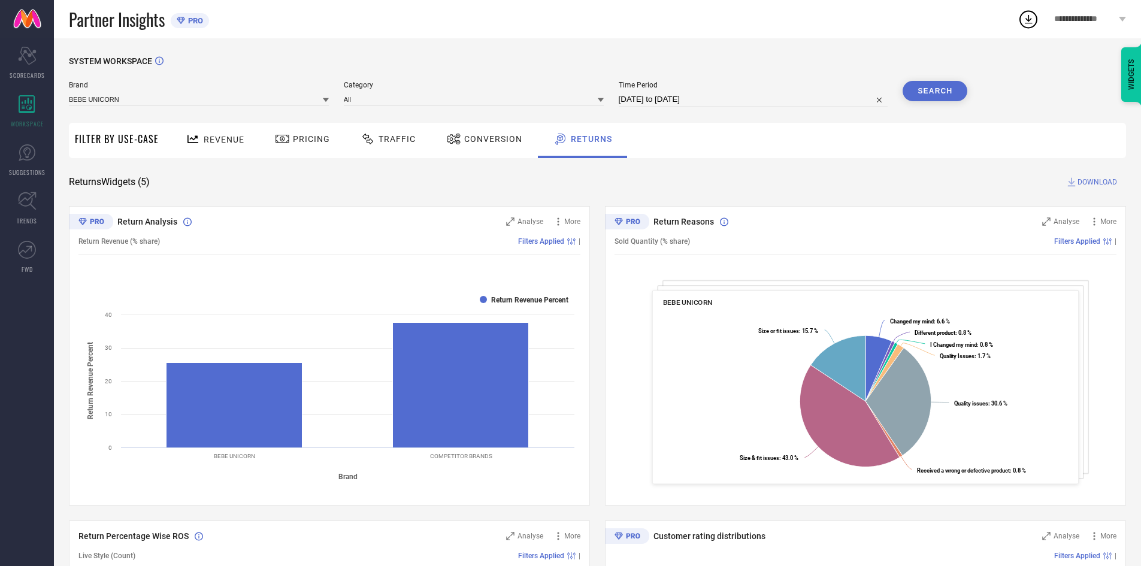
click at [943, 86] on button "Search" at bounding box center [935, 91] width 65 height 20
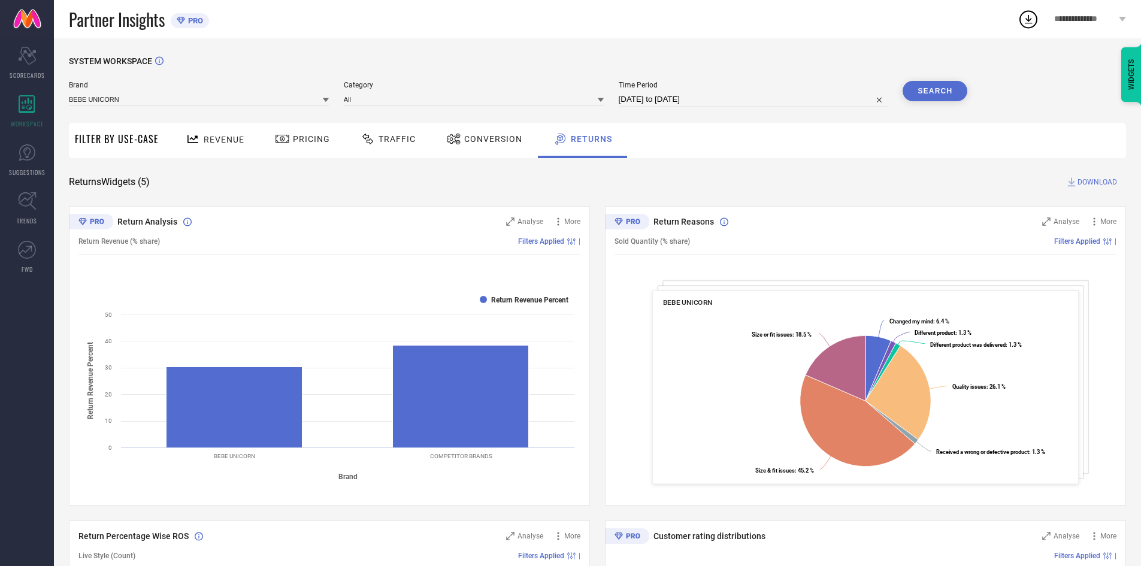
click at [696, 98] on input "[DATE] to [DATE]" at bounding box center [754, 99] width 270 height 14
select select "4"
select select "2025"
select select "5"
select select "2025"
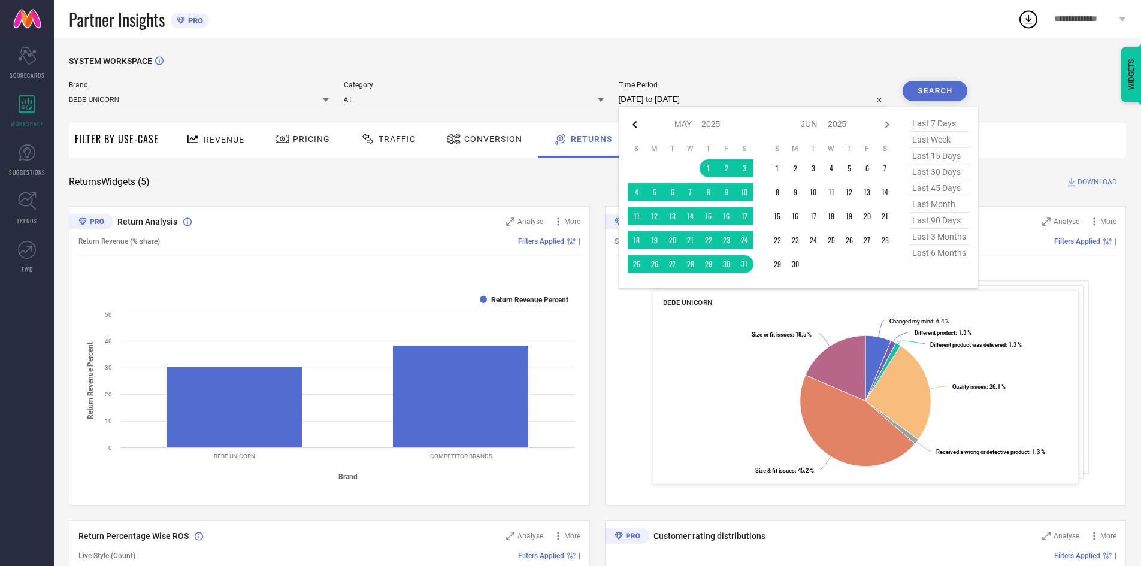
click at [637, 125] on icon at bounding box center [635, 124] width 14 height 14
select select "3"
select select "2025"
select select "4"
select select "2025"
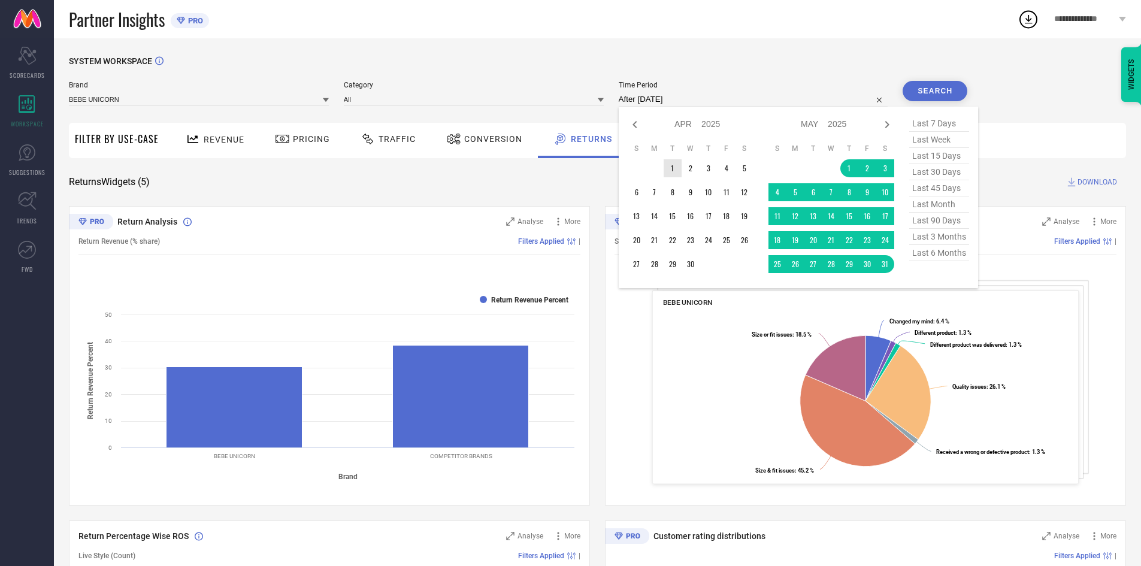
click at [676, 164] on td "1" at bounding box center [673, 168] width 18 height 18
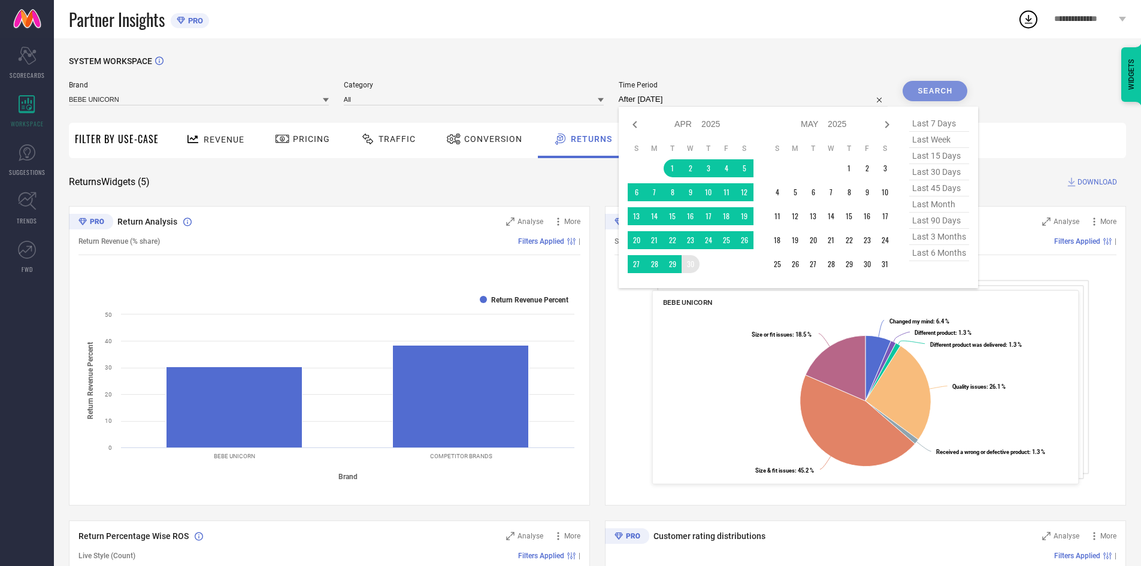
type input "[DATE] to [DATE]"
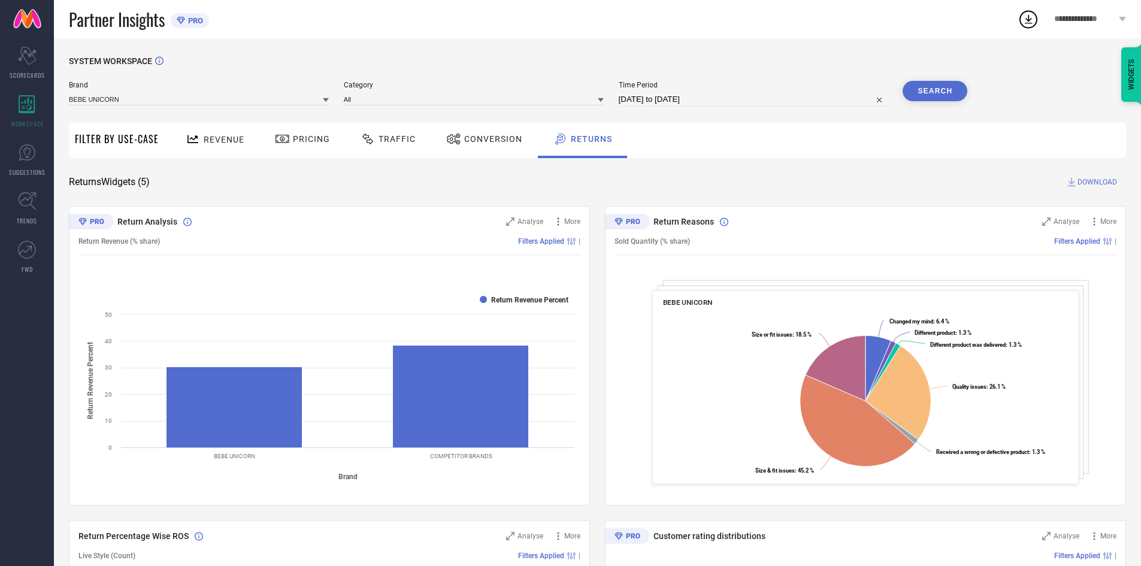
click at [959, 80] on div "SYSTEM WORKSPACE" at bounding box center [597, 68] width 1057 height 25
click at [949, 85] on button "Search" at bounding box center [935, 91] width 65 height 20
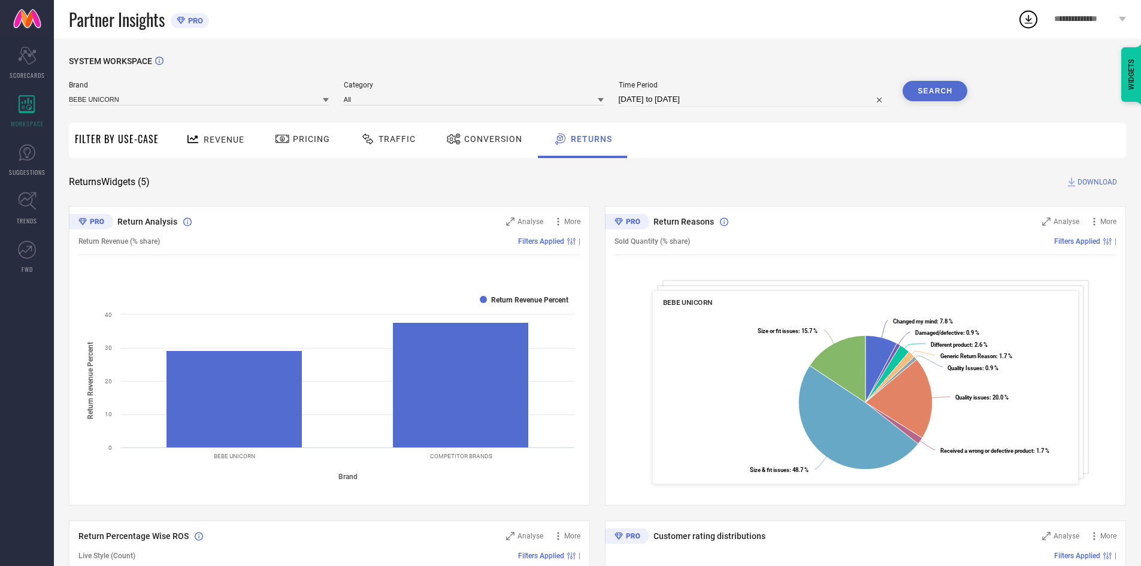
click at [700, 97] on input "[DATE] to [DATE]" at bounding box center [754, 99] width 270 height 14
select select "3"
select select "2025"
select select "4"
select select "2025"
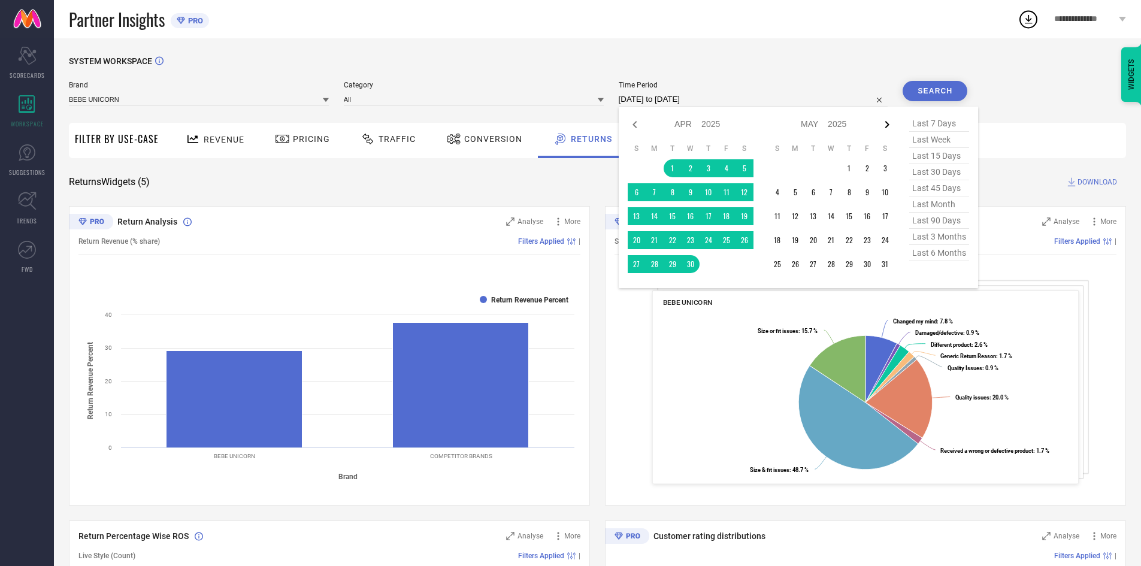
click at [892, 123] on icon at bounding box center [887, 124] width 14 height 14
select select "4"
select select "2025"
select select "5"
select select "2025"
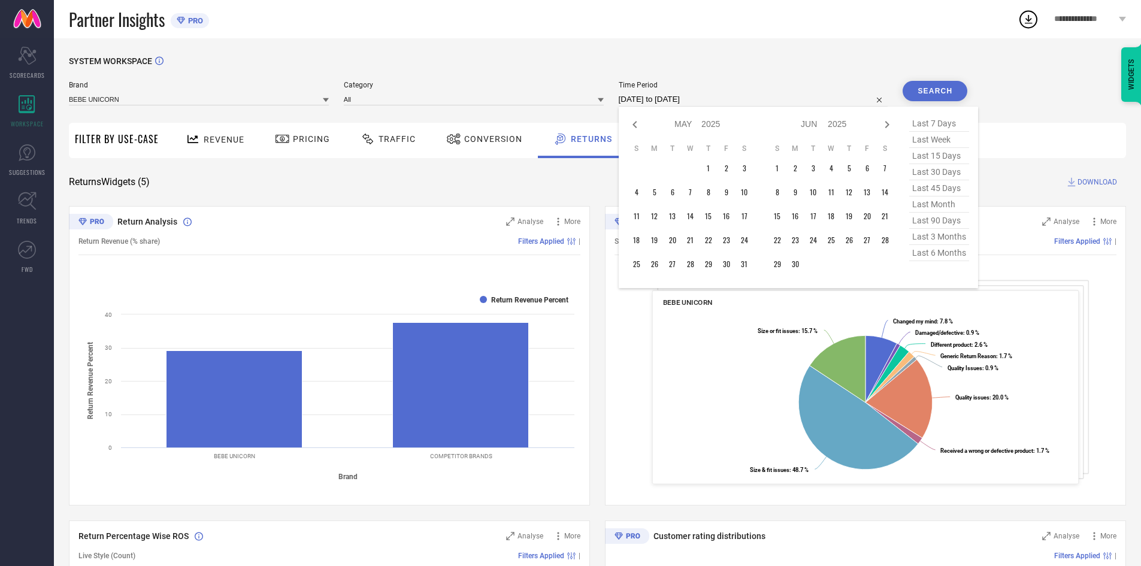
click at [892, 123] on icon at bounding box center [887, 124] width 14 height 14
select select "5"
select select "2025"
select select "6"
select select "2025"
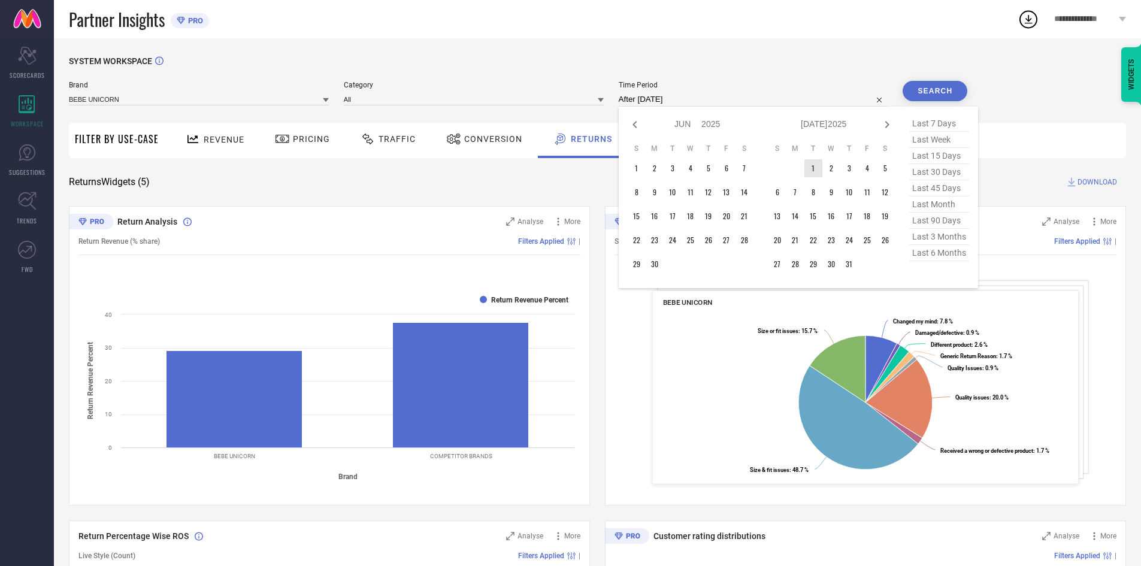
click at [816, 168] on td "1" at bounding box center [813, 168] width 18 height 18
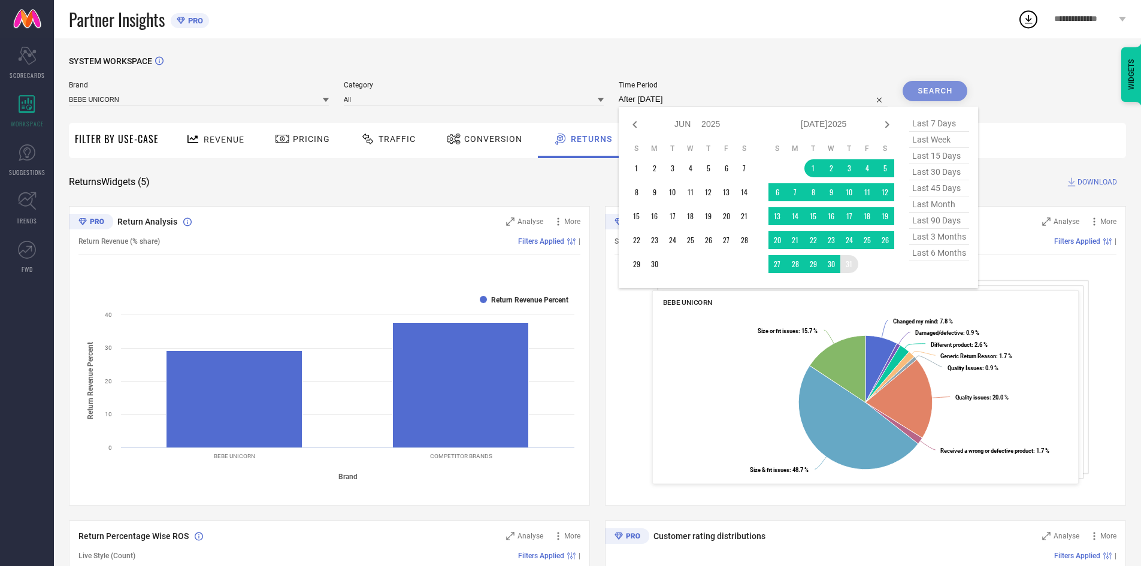
type input "[DATE] to [DATE]"
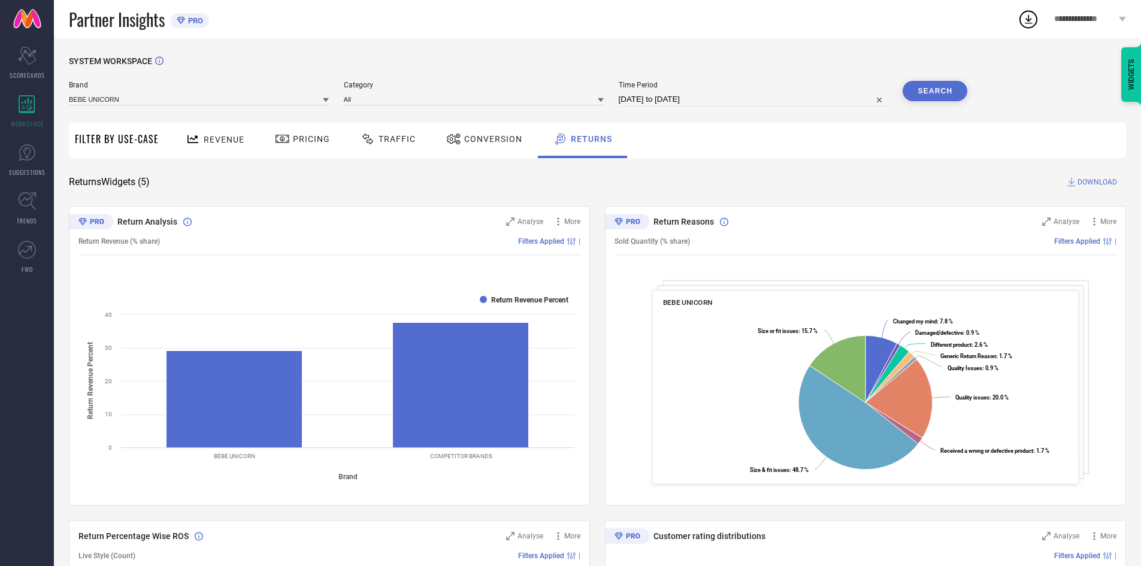
click at [940, 93] on button "Search" at bounding box center [935, 91] width 65 height 20
